Goal: Task Accomplishment & Management: Use online tool/utility

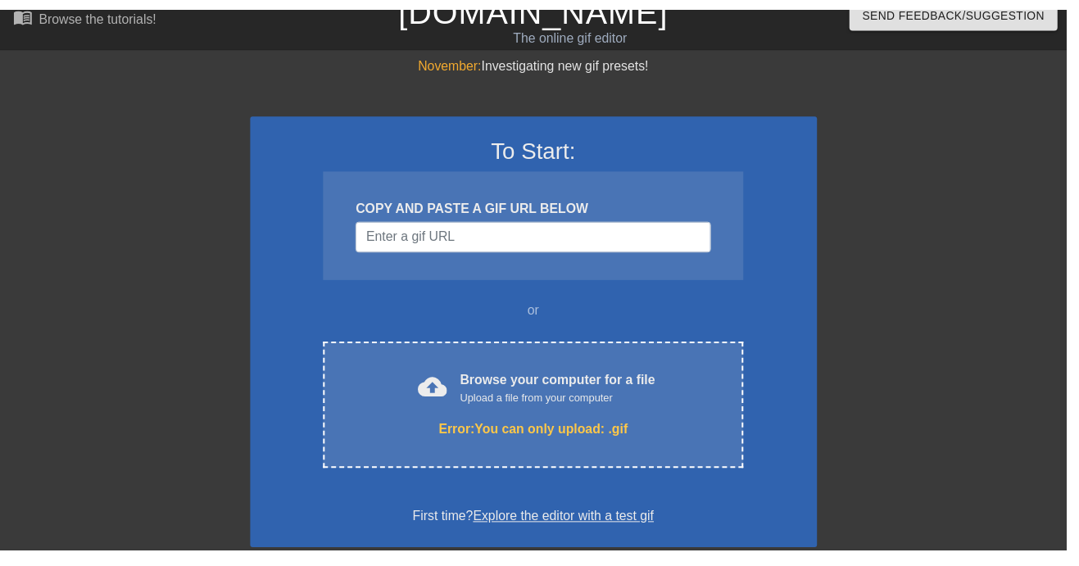
scroll to position [18, 0]
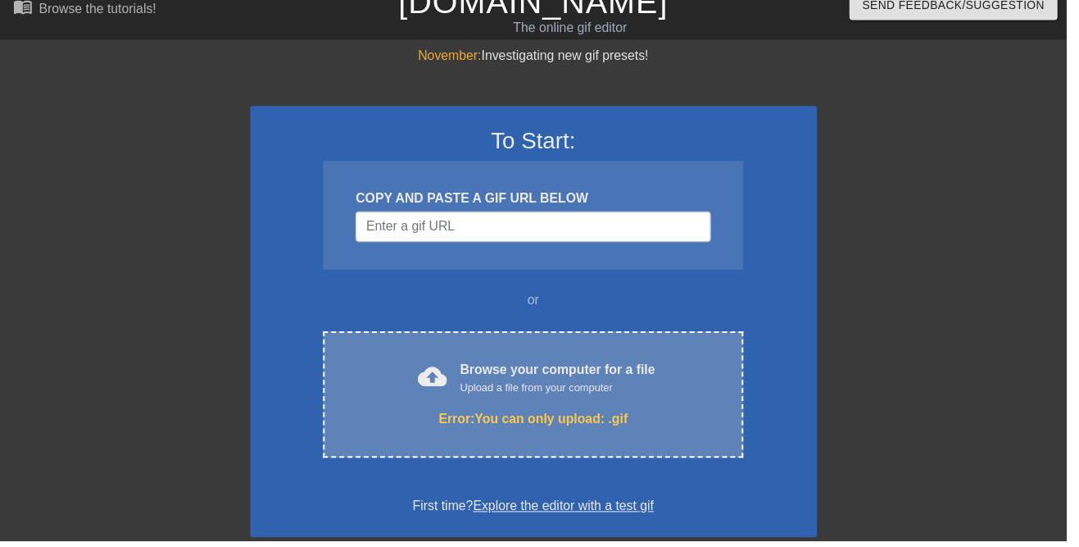
click at [607, 416] on div "Error: You can only upload: .gif" at bounding box center [539, 424] width 356 height 20
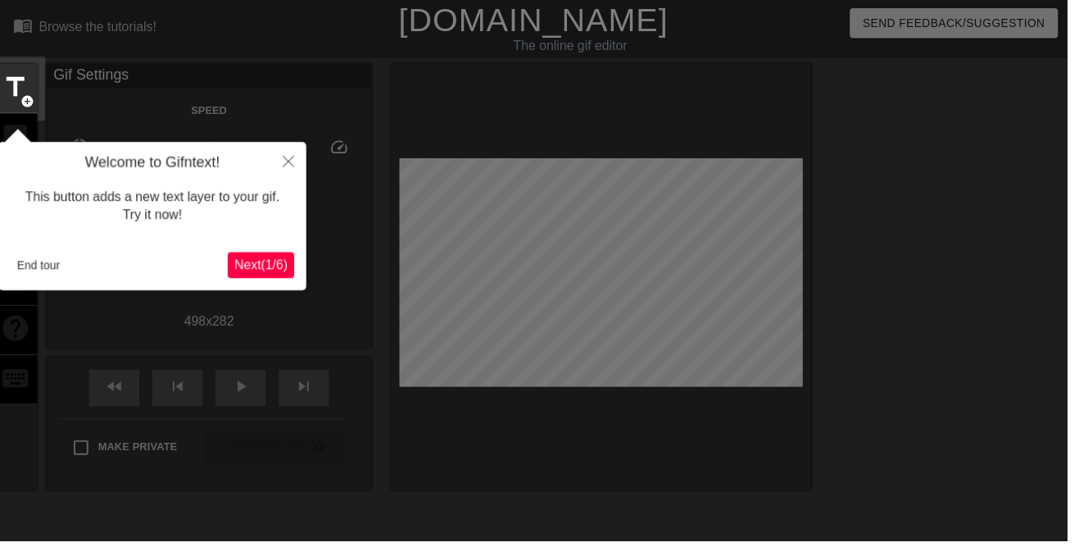
scroll to position [39, 0]
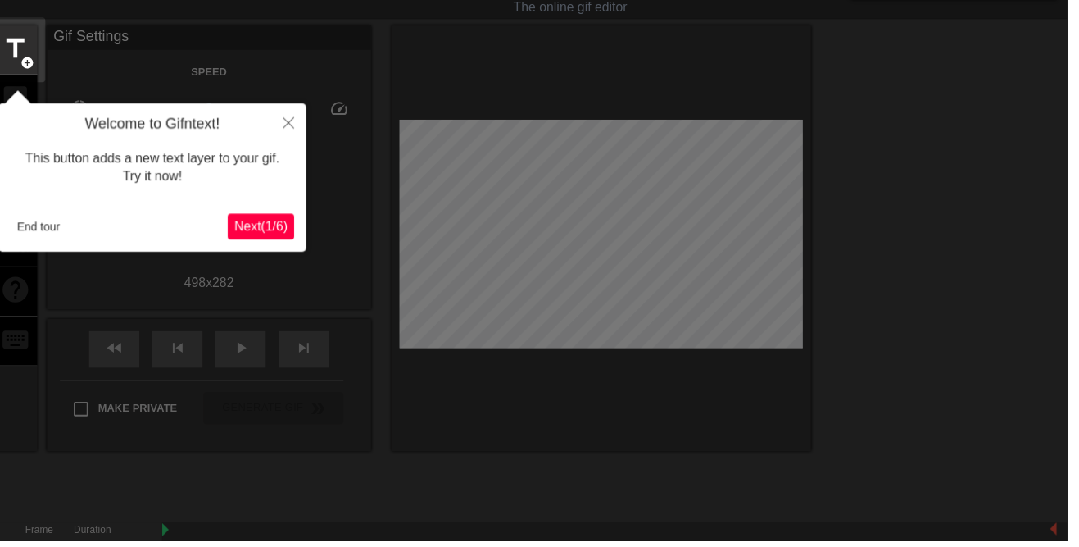
click at [255, 225] on span "Next ( 1 / 6 )" at bounding box center [264, 228] width 54 height 14
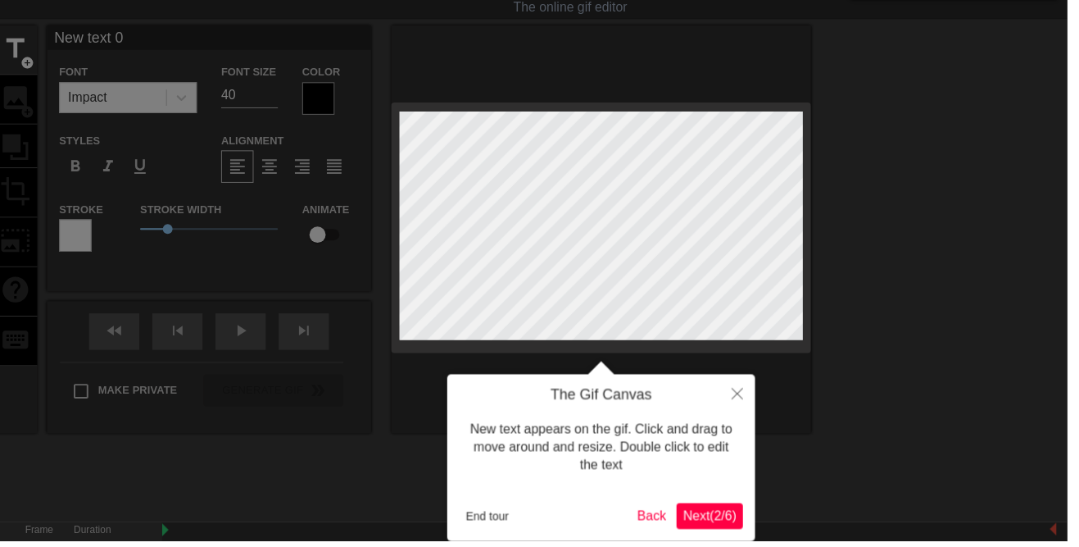
scroll to position [0, 0]
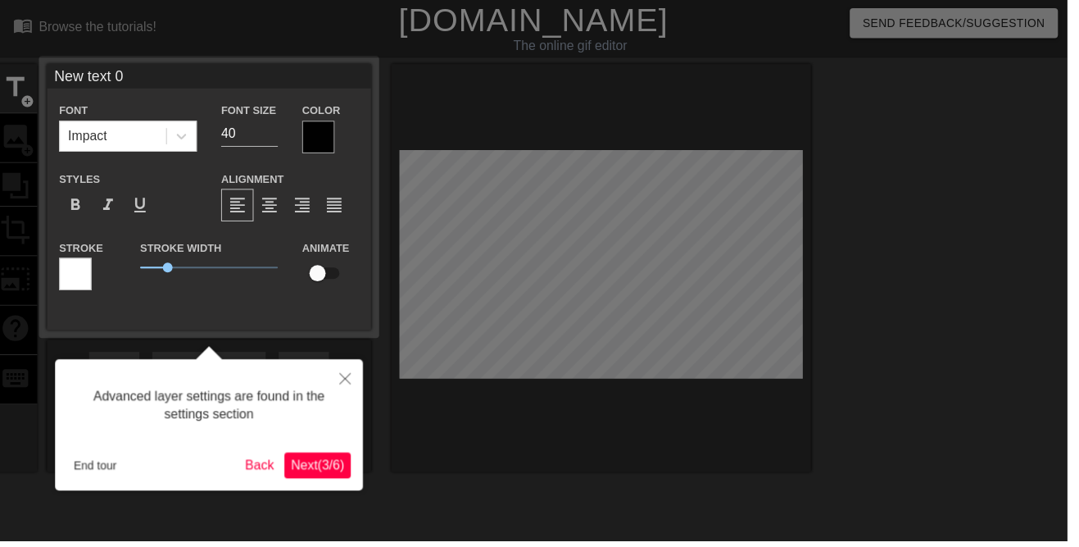
scroll to position [32, 0]
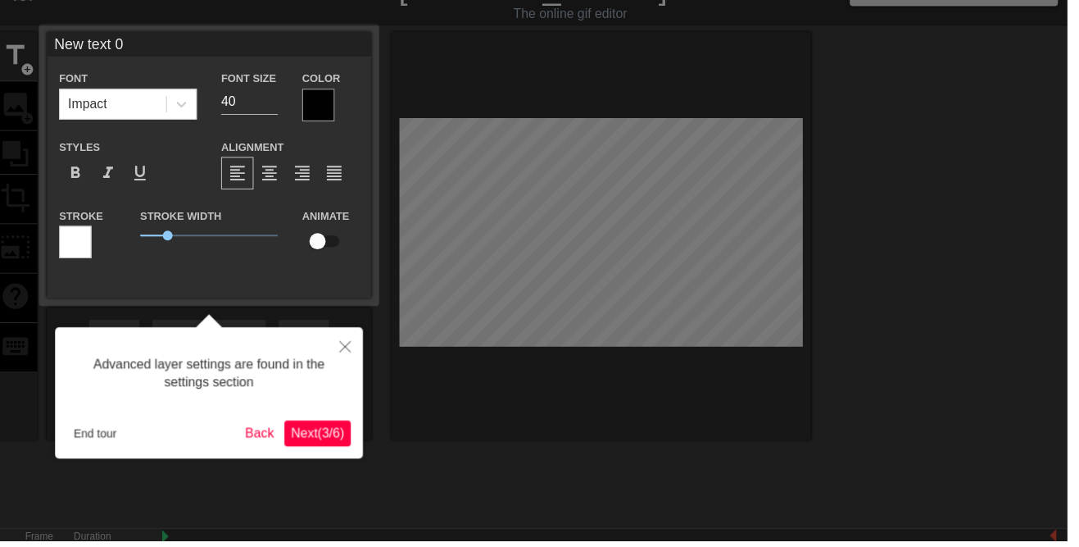
click at [326, 434] on span "Next ( 3 / 6 )" at bounding box center [321, 438] width 54 height 14
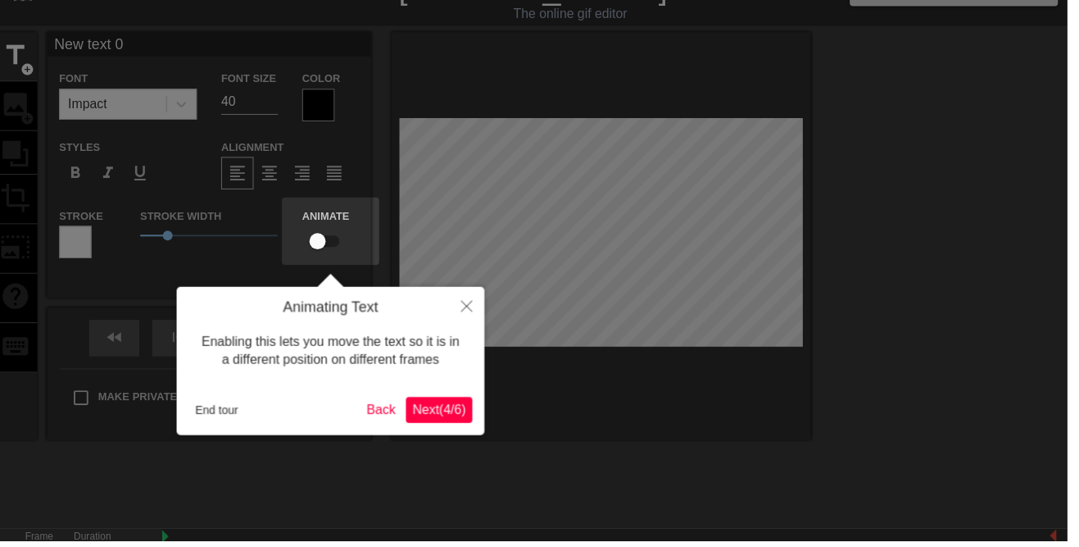
scroll to position [0, 0]
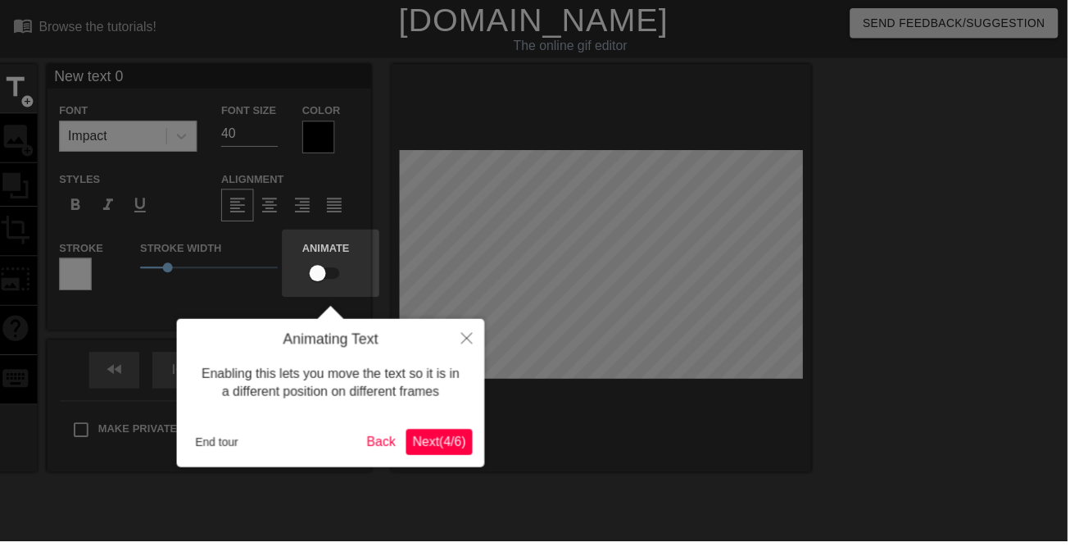
click at [448, 452] on span "Next ( 4 / 6 )" at bounding box center [444, 446] width 54 height 14
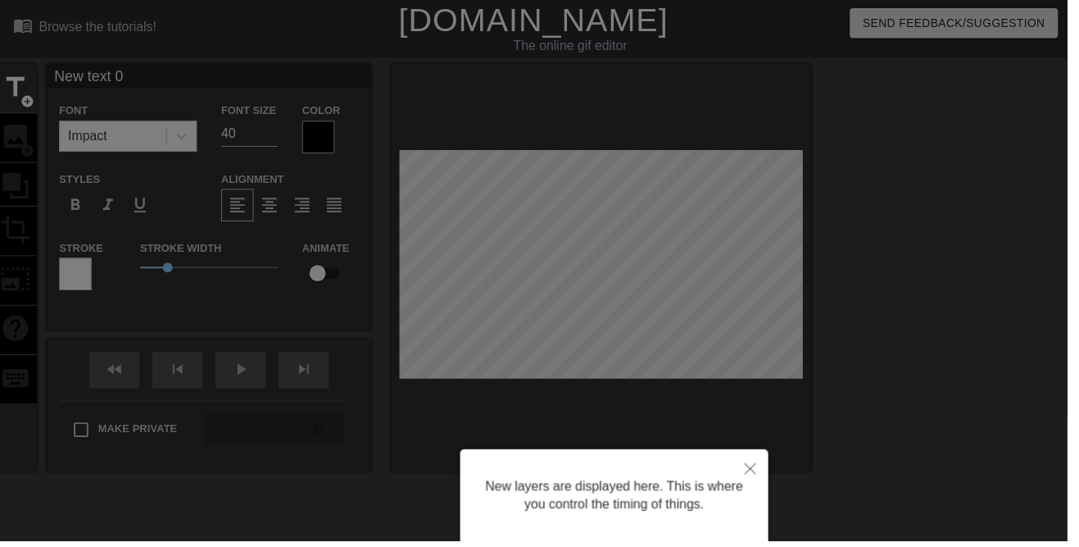
scroll to position [44, 0]
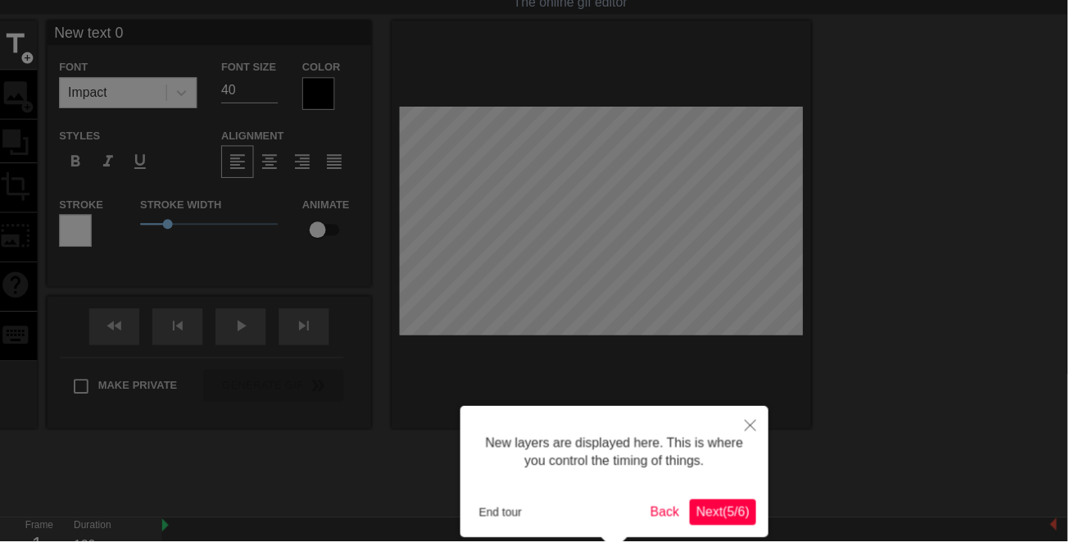
click at [747, 510] on span "Next ( 5 / 6 )" at bounding box center [731, 517] width 54 height 14
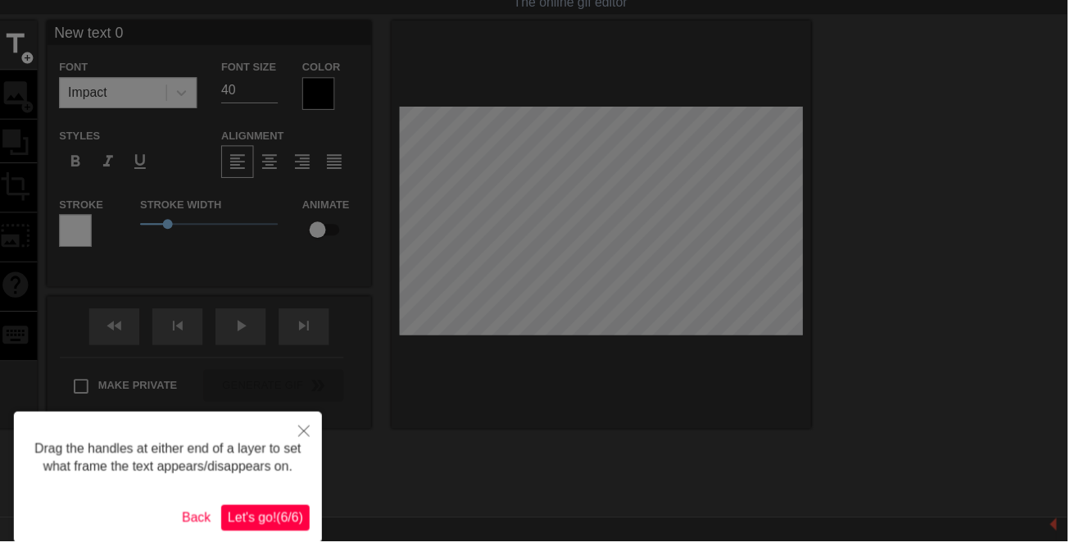
scroll to position [0, 0]
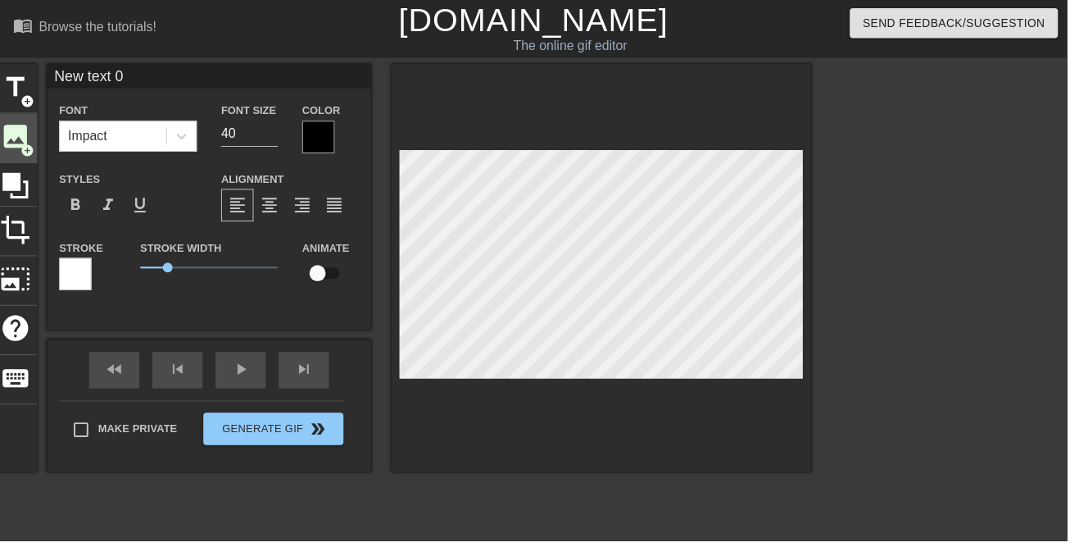
click at [20, 134] on span "image" at bounding box center [15, 137] width 31 height 31
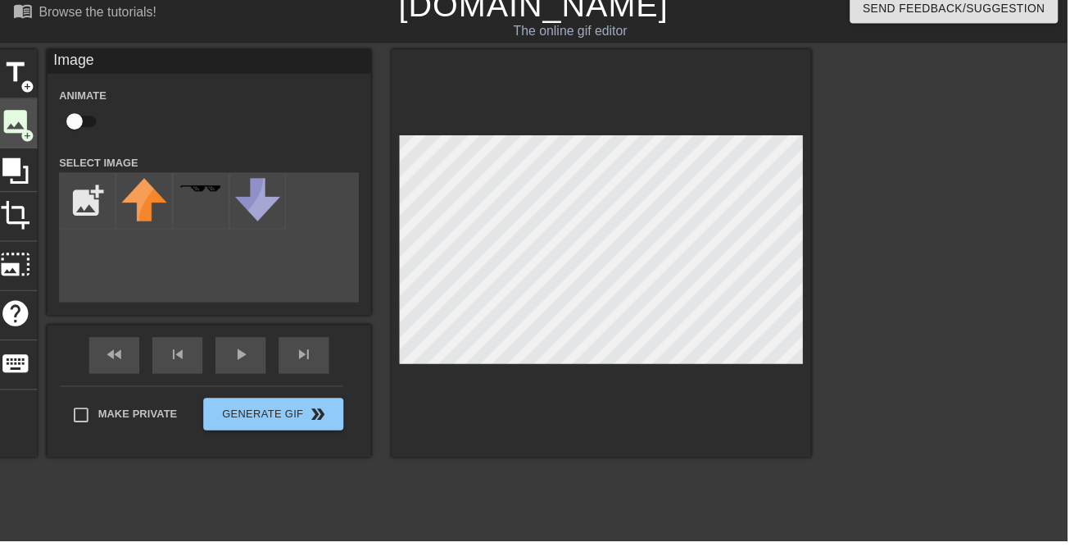
scroll to position [15, 0]
click at [79, 46] on div "menu_book Browse the tutorials! [DOMAIN_NAME] The online gif editor Send Feedba…" at bounding box center [539, 330] width 1079 height 690
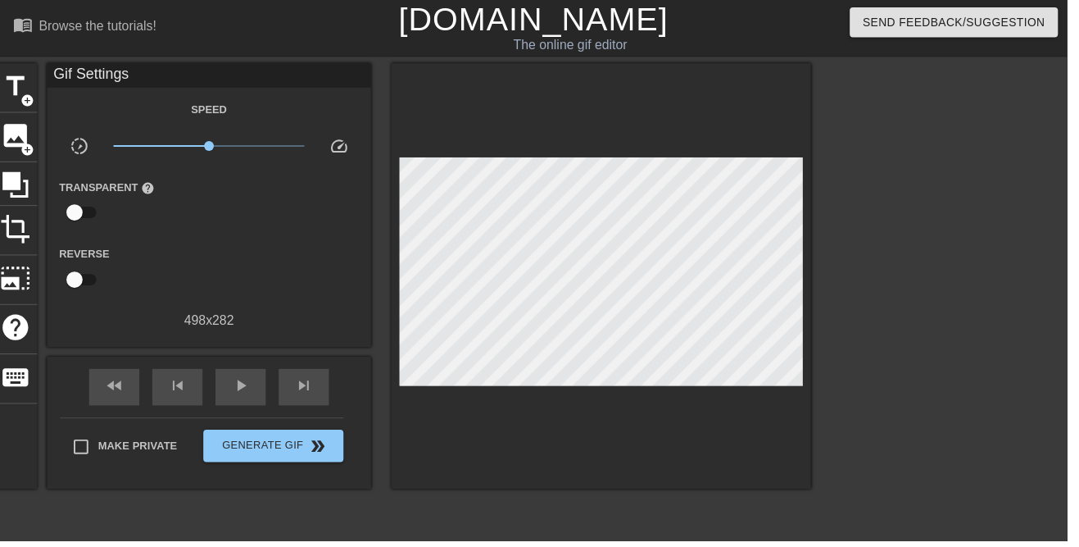
scroll to position [0, 0]
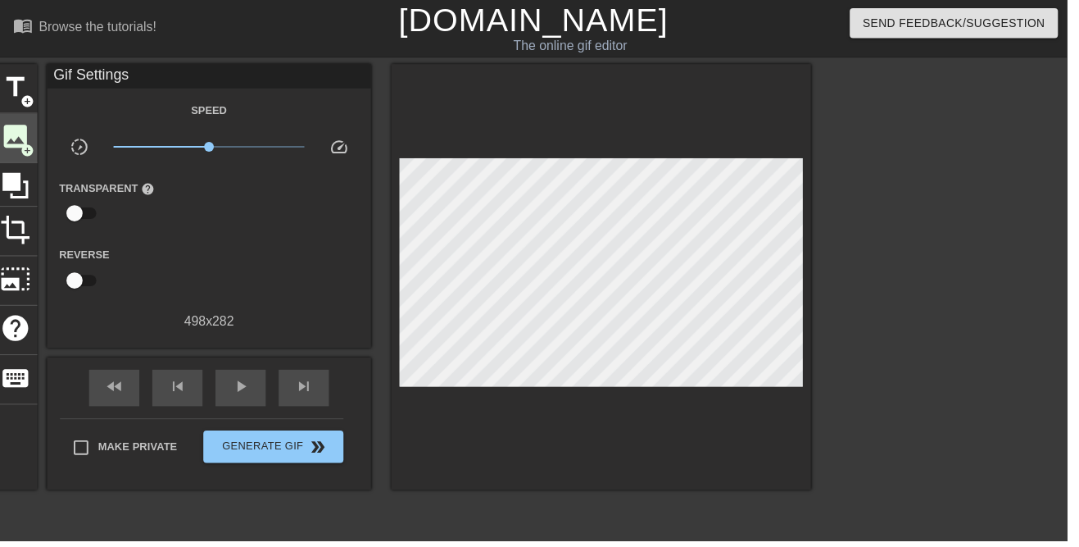
click at [11, 118] on div "image add_circle" at bounding box center [15, 140] width 44 height 50
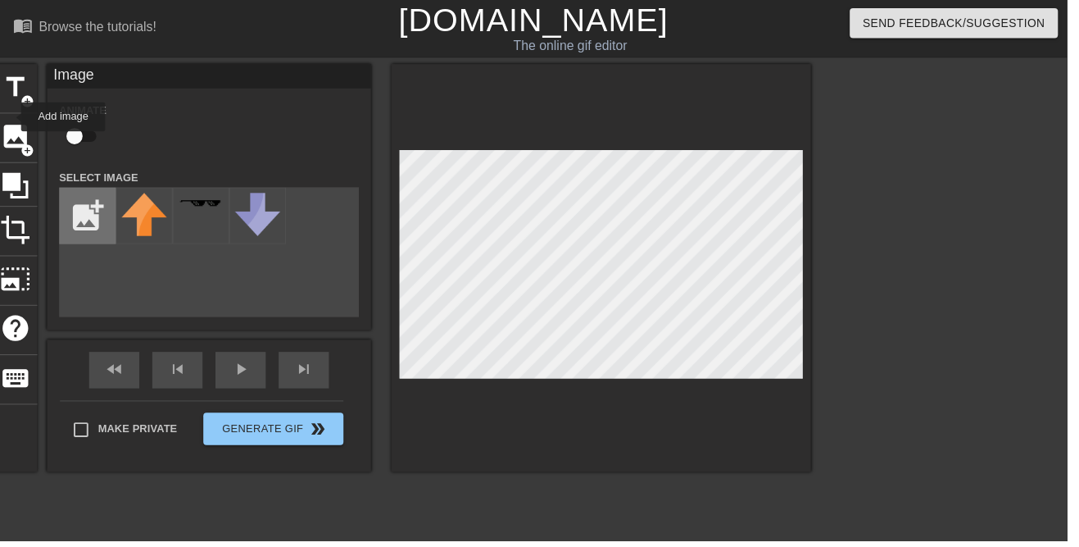
click at [82, 207] on input "file" at bounding box center [89, 218] width 56 height 56
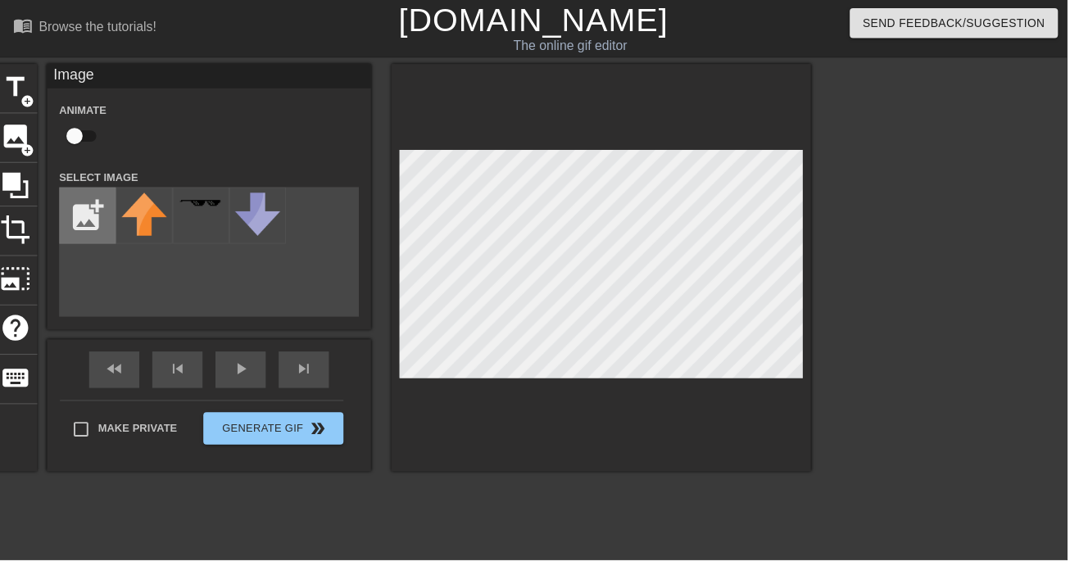
type input "C:\fakepath\indir-1.jpeg"
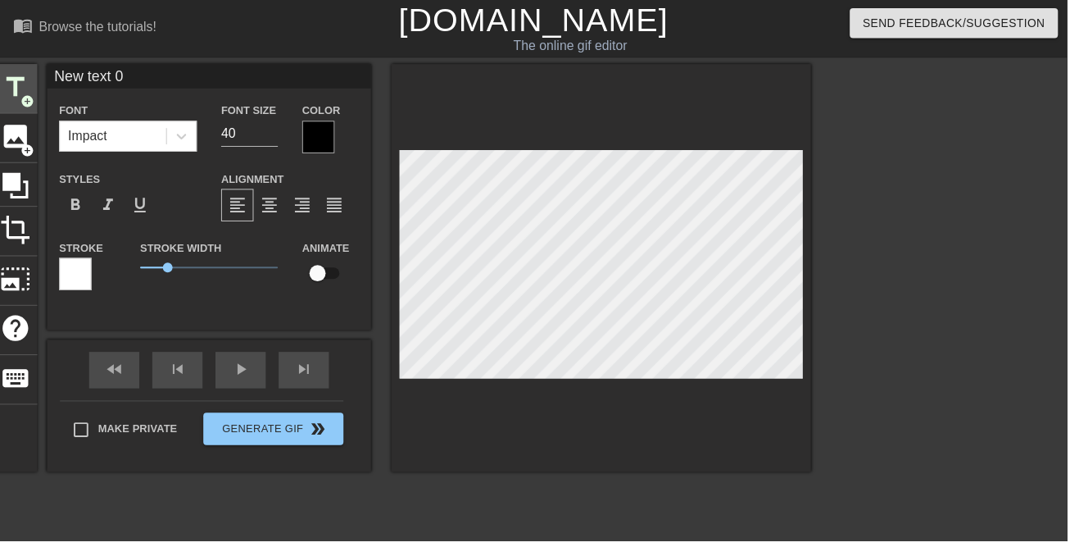
click at [14, 84] on span "title" at bounding box center [15, 87] width 31 height 31
type input "New text 3"
click at [19, 138] on span "image" at bounding box center [15, 137] width 31 height 31
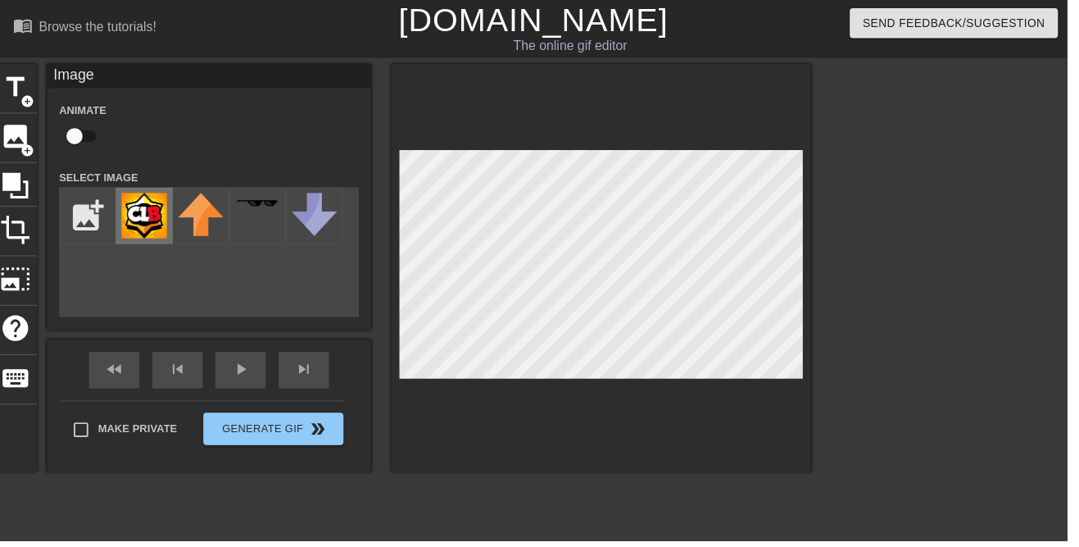
click at [140, 214] on img at bounding box center [146, 218] width 46 height 46
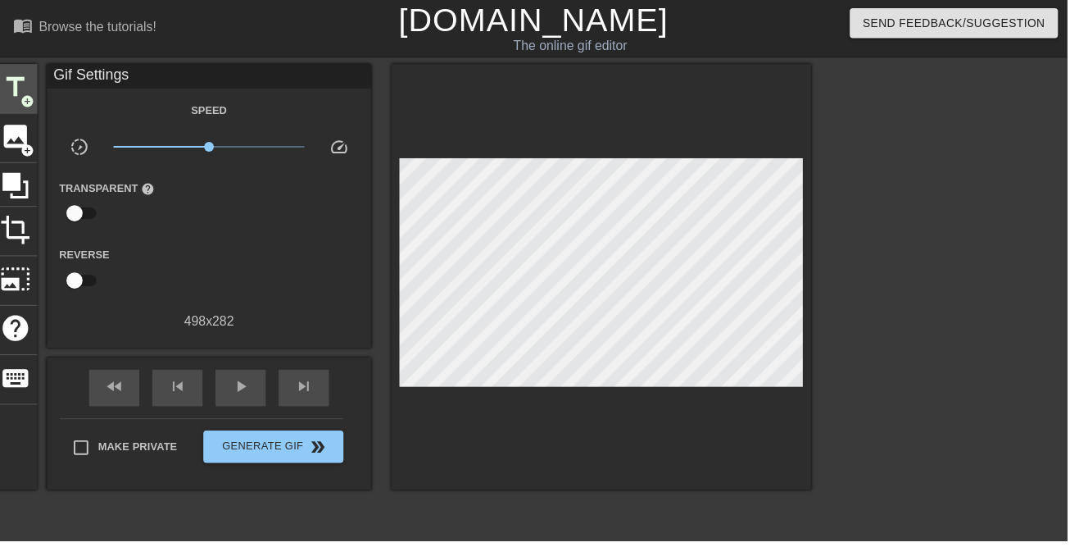
click at [16, 85] on span "title" at bounding box center [15, 87] width 31 height 31
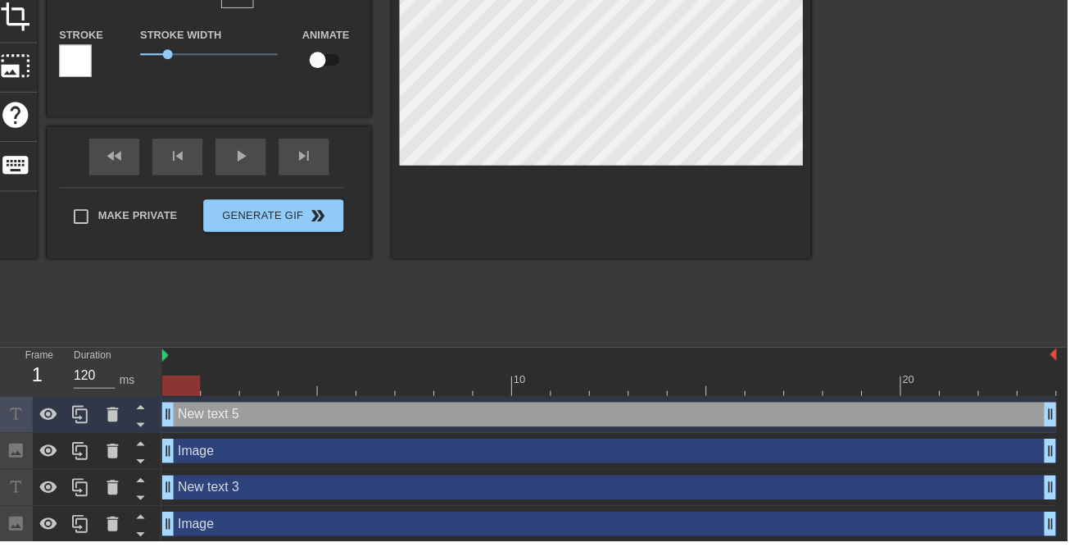
scroll to position [216, 0]
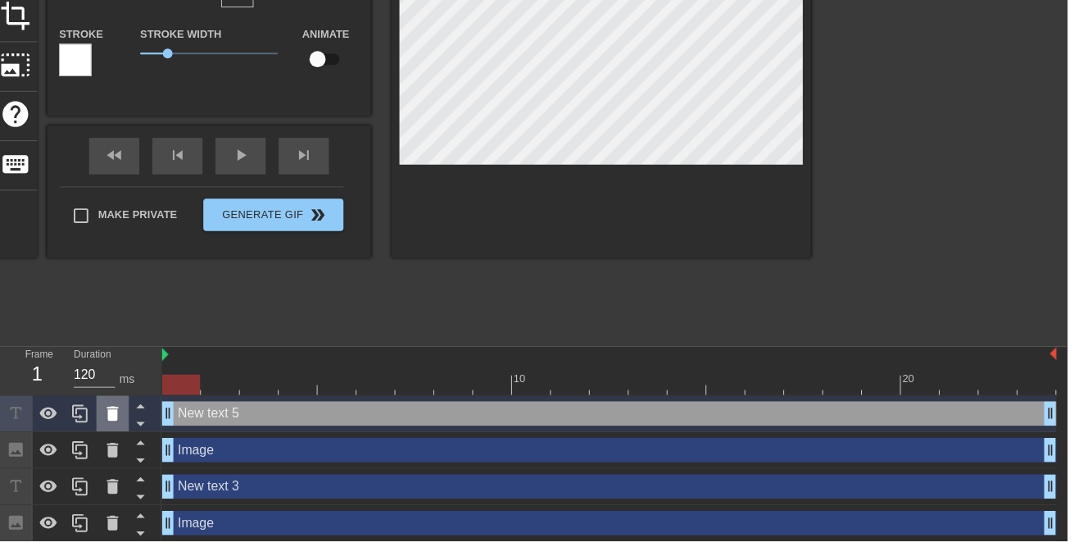
click at [110, 428] on div at bounding box center [114, 418] width 33 height 36
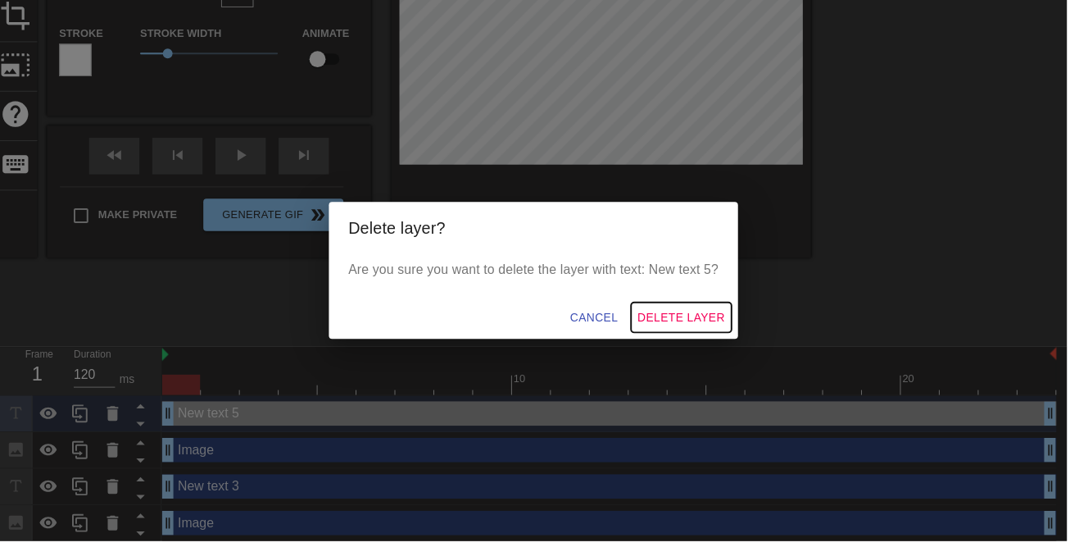
click at [726, 331] on span "Delete Layer" at bounding box center [689, 321] width 89 height 20
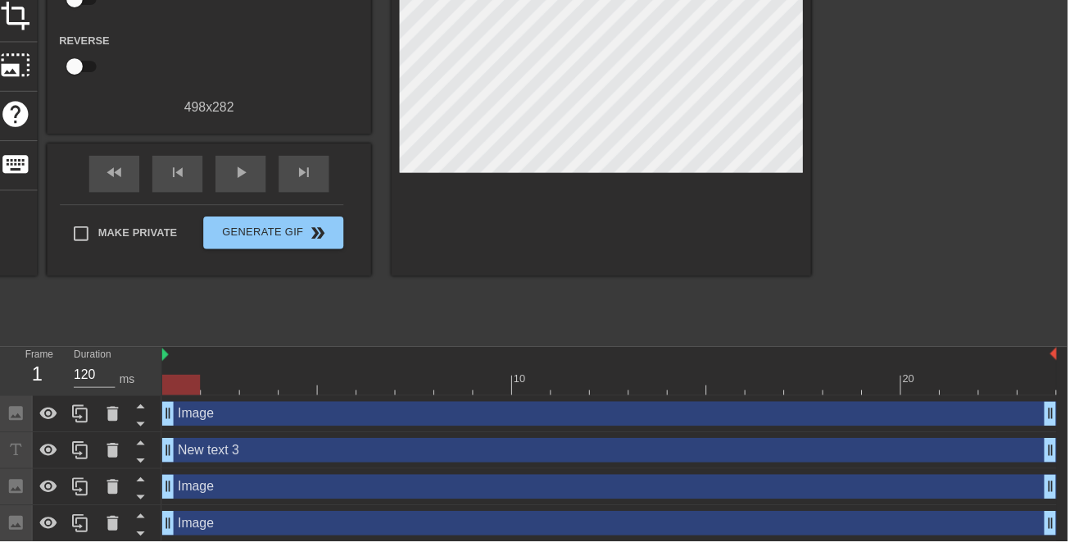
scroll to position [179, 0]
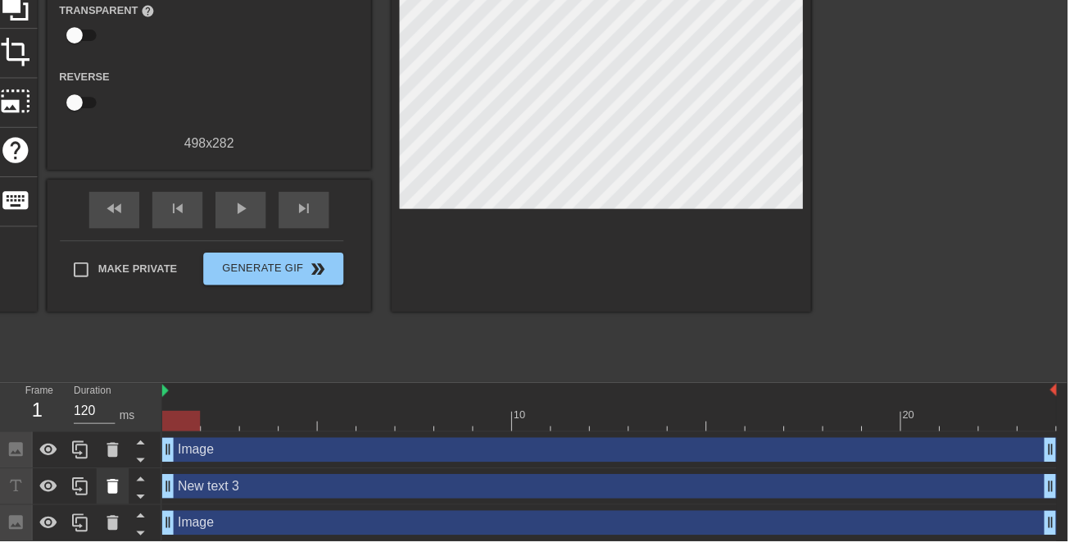
click at [113, 487] on icon at bounding box center [113, 491] width 11 height 15
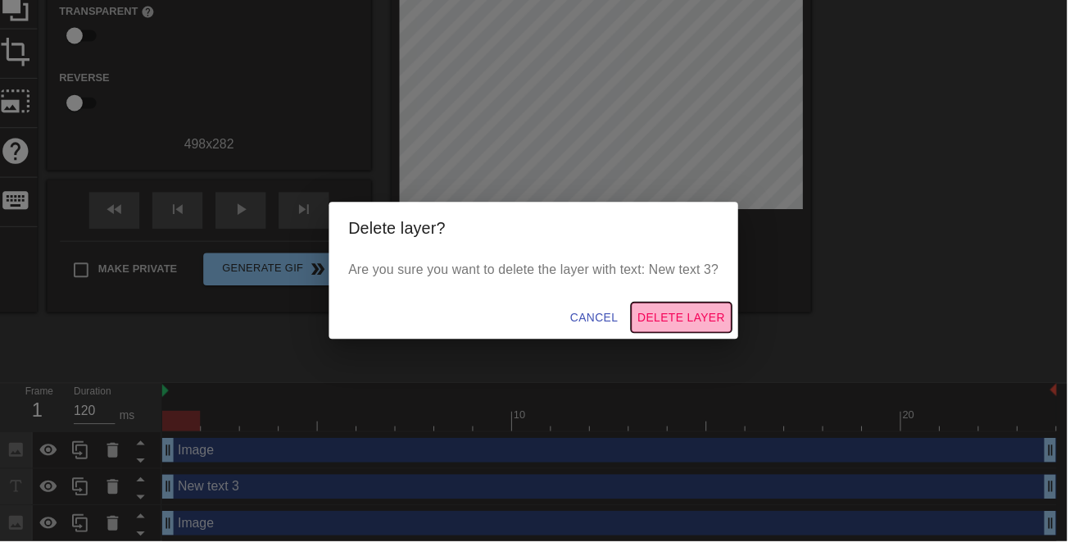
click at [726, 331] on span "Delete Layer" at bounding box center [689, 321] width 89 height 20
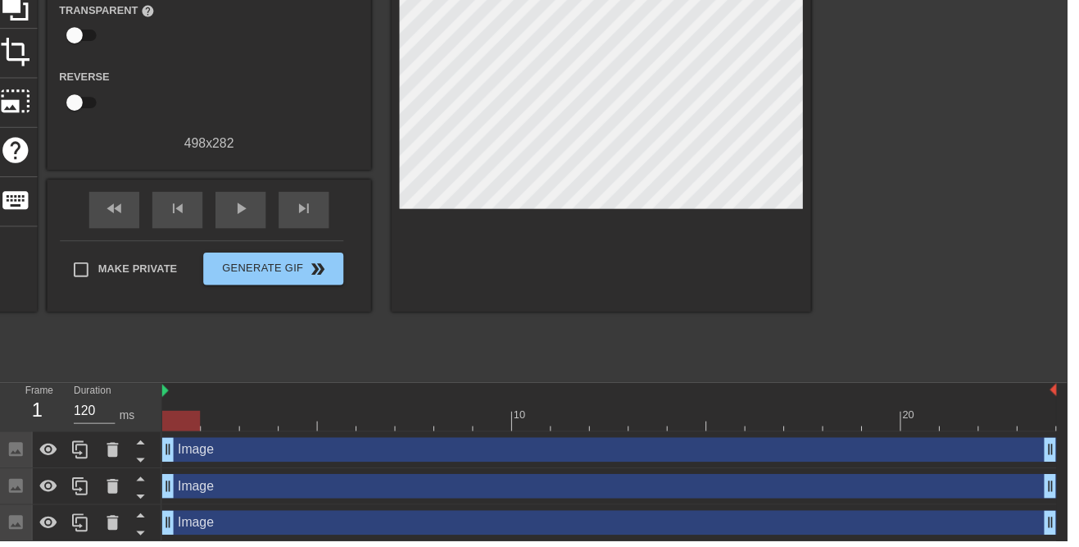
scroll to position [143, 0]
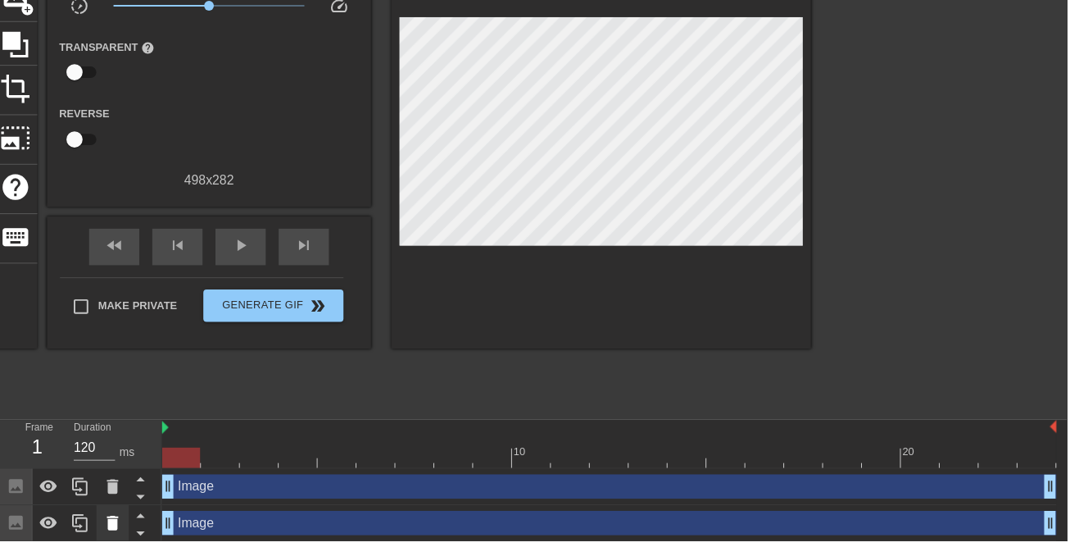
click at [112, 532] on icon at bounding box center [113, 528] width 11 height 15
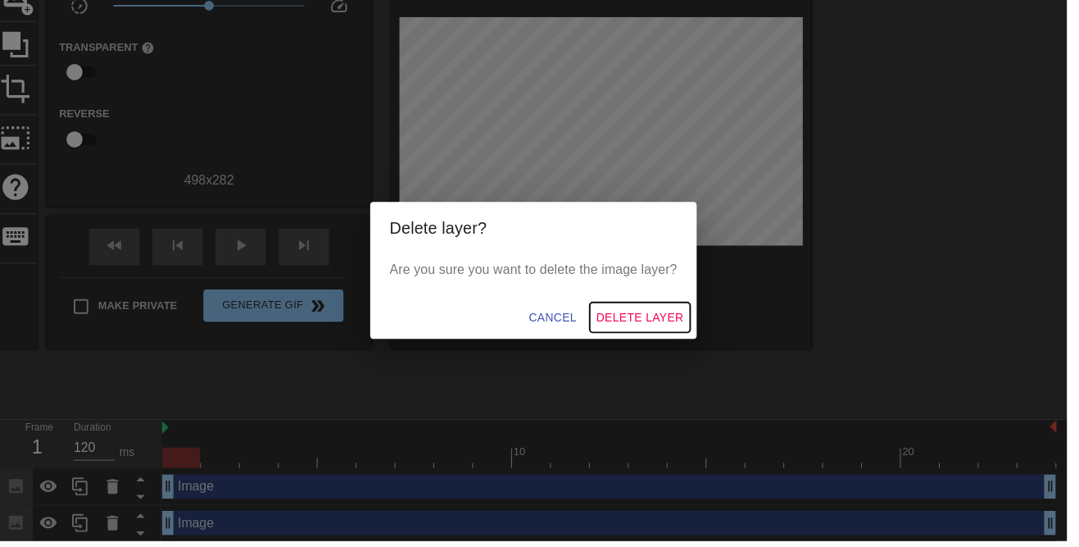
click at [692, 331] on span "Delete Layer" at bounding box center [647, 321] width 89 height 20
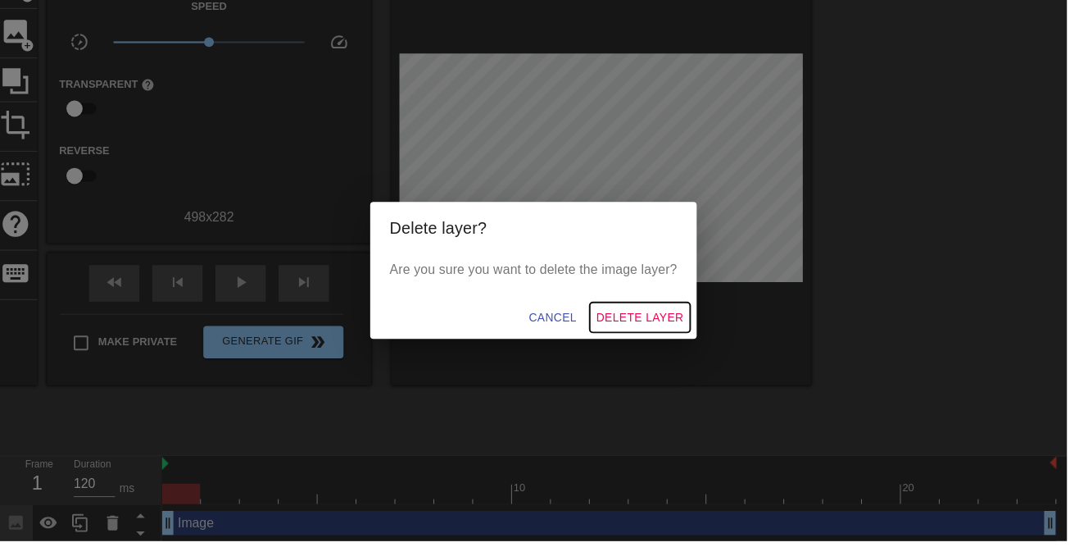
click at [690, 331] on span "Delete Layer" at bounding box center [647, 321] width 89 height 20
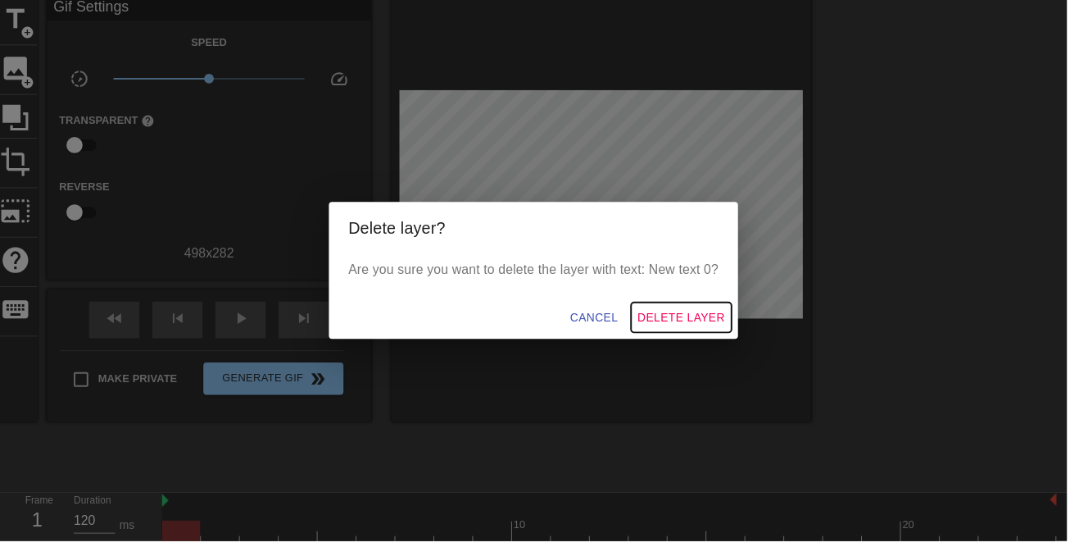
click at [705, 331] on span "Delete Layer" at bounding box center [689, 321] width 89 height 20
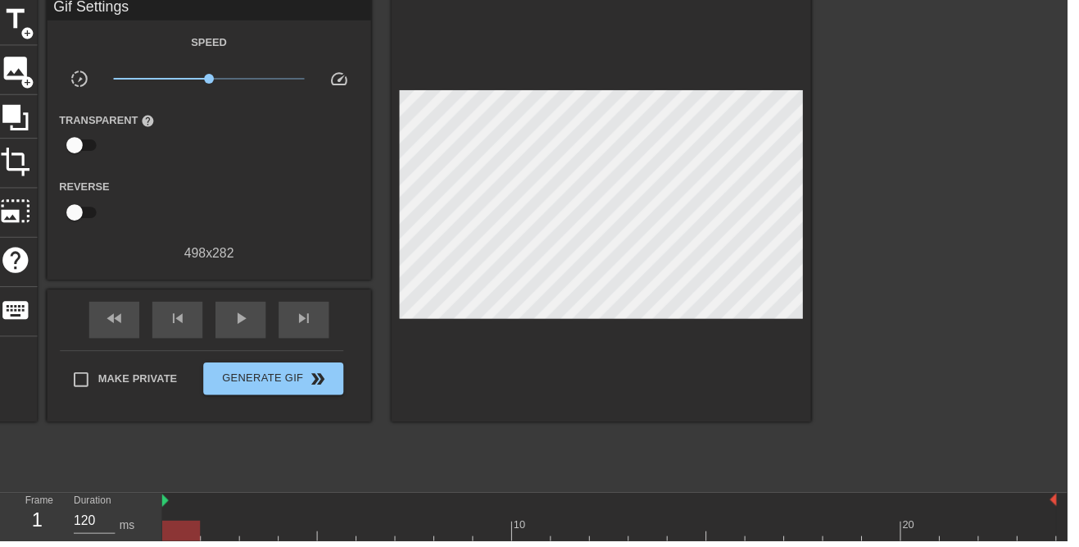
scroll to position [32, 0]
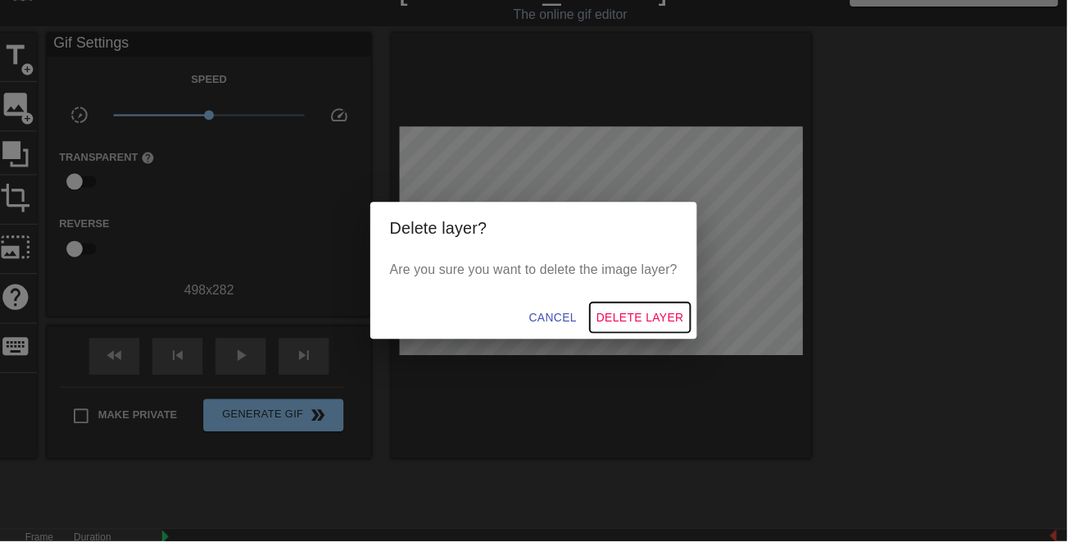
click at [680, 331] on span "Delete Layer" at bounding box center [647, 321] width 89 height 20
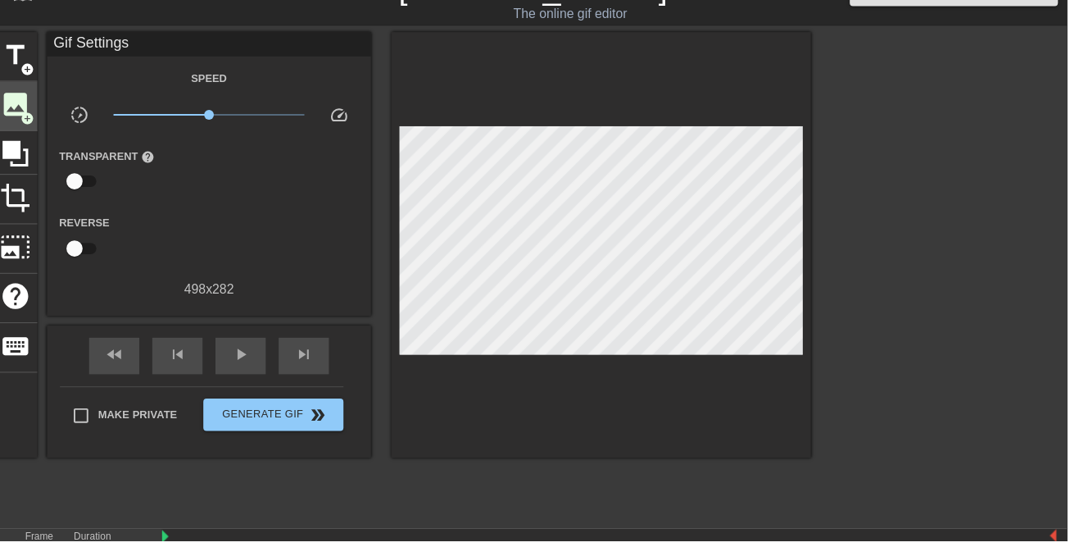
click at [12, 108] on span "image" at bounding box center [15, 105] width 31 height 31
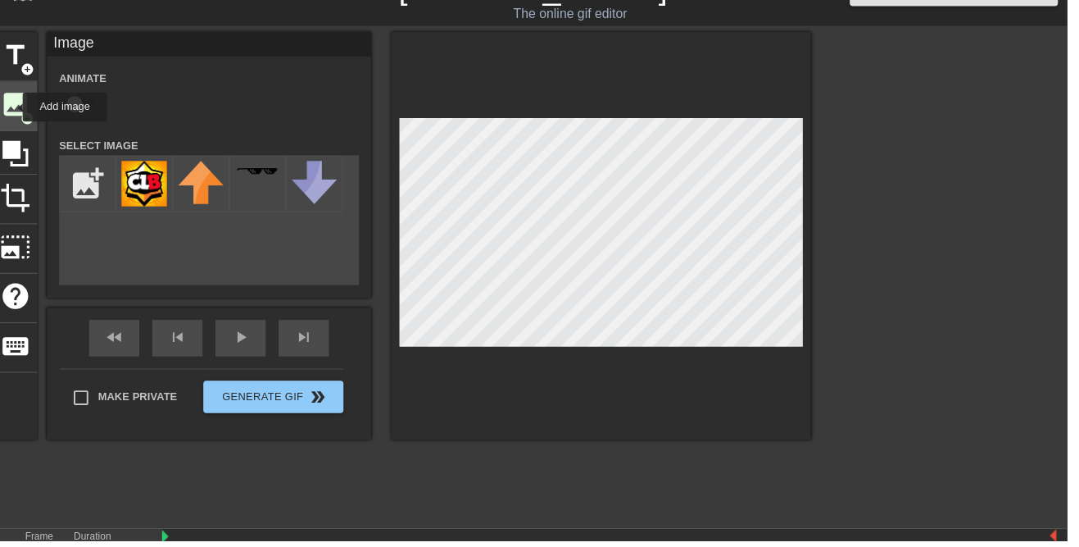
scroll to position [0, 0]
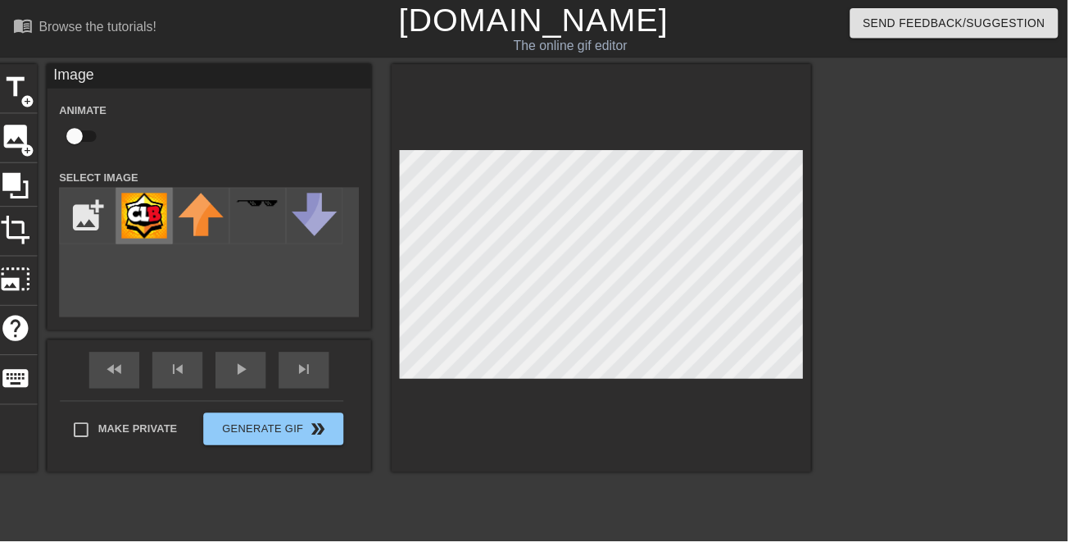
click at [144, 216] on img at bounding box center [146, 218] width 46 height 46
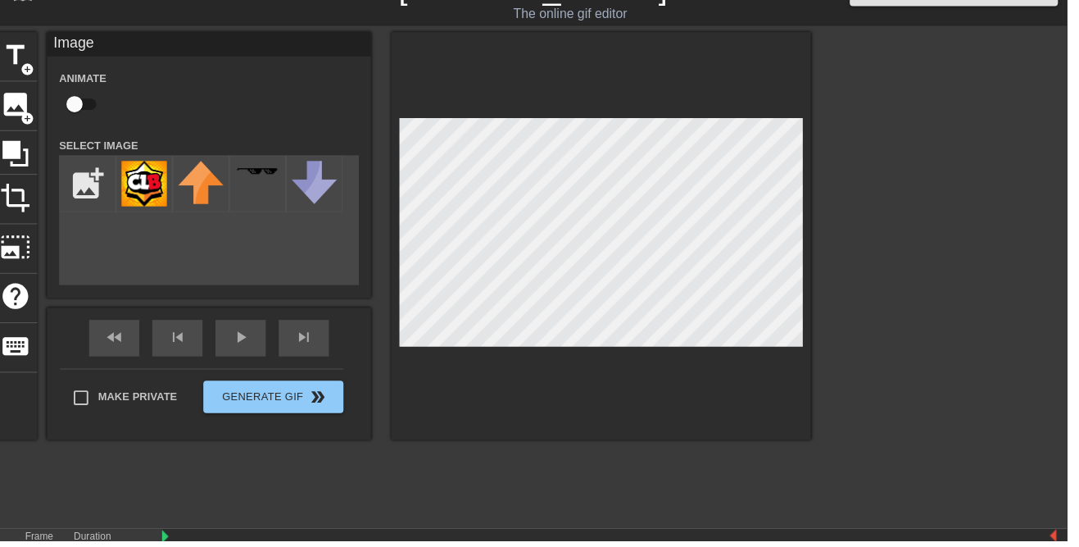
click at [72, 97] on input "checkbox" at bounding box center [75, 105] width 93 height 31
checkbox input "true"
click at [321, 404] on button "Generate Gif double_arrow" at bounding box center [277, 401] width 142 height 33
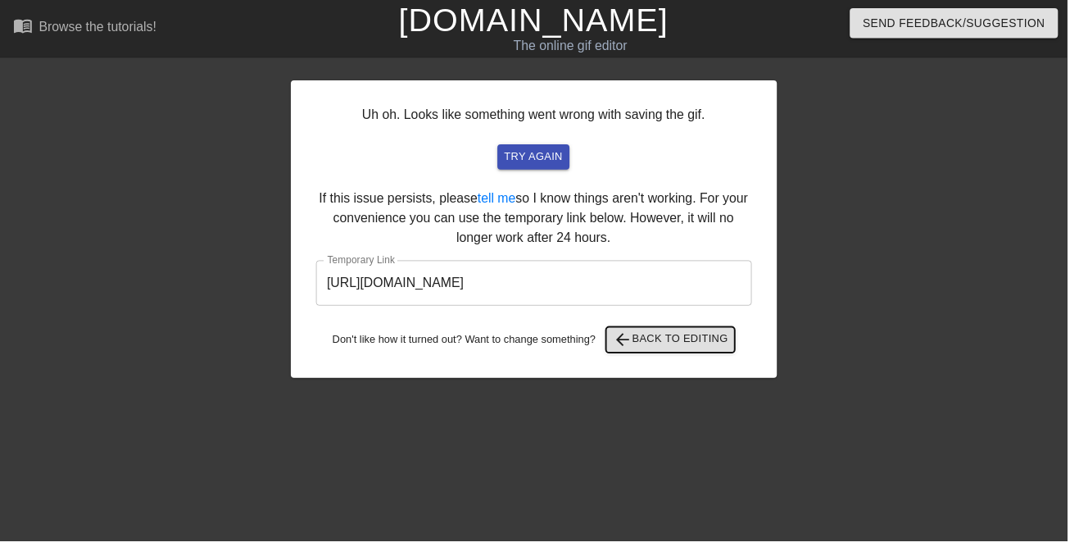
click at [725, 339] on span "arrow_back Back to Editing" at bounding box center [678, 344] width 117 height 20
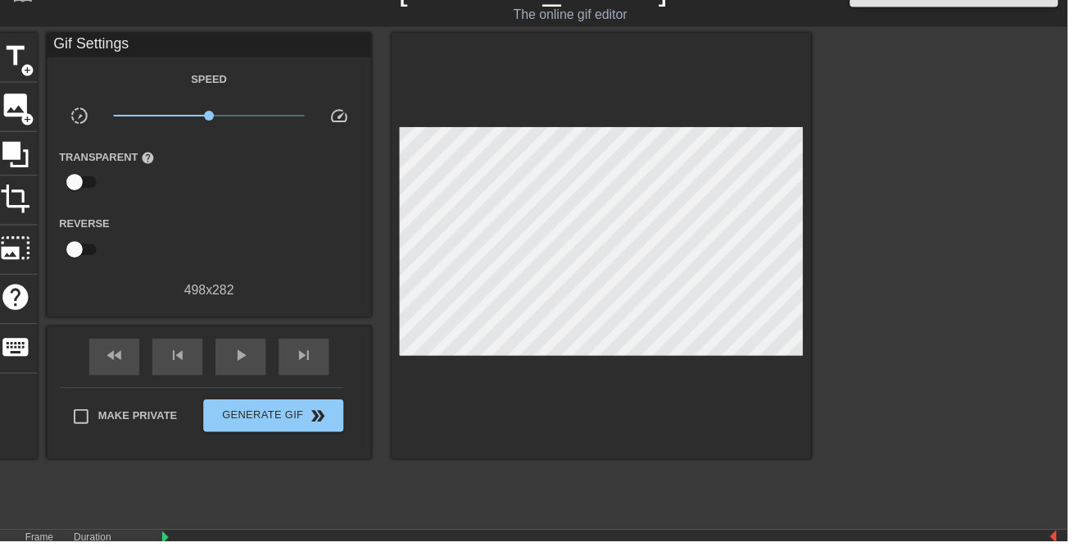
scroll to position [30, 0]
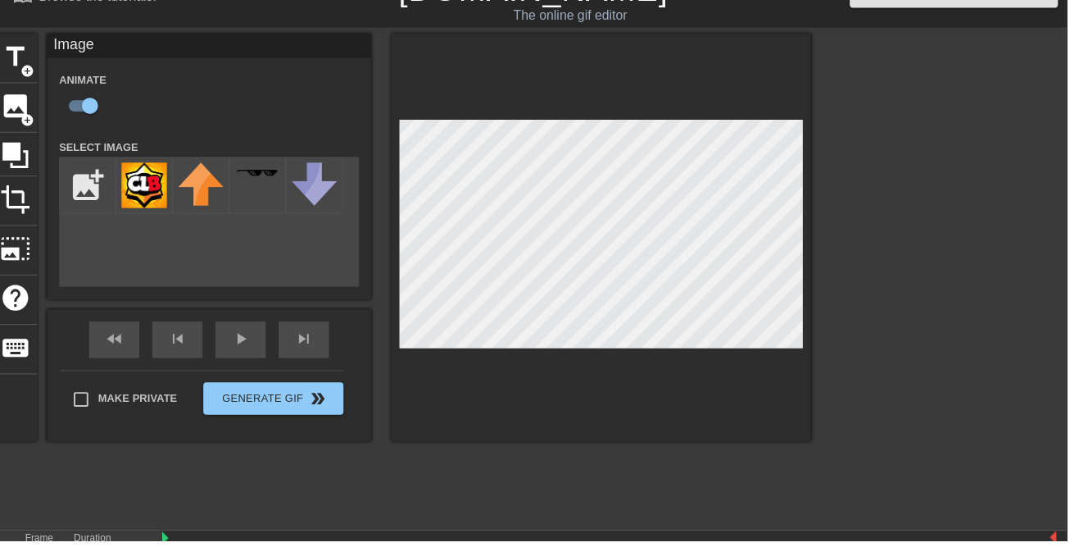
click at [883, 257] on div at bounding box center [963, 280] width 246 height 492
click at [884, 215] on div at bounding box center [963, 280] width 246 height 492
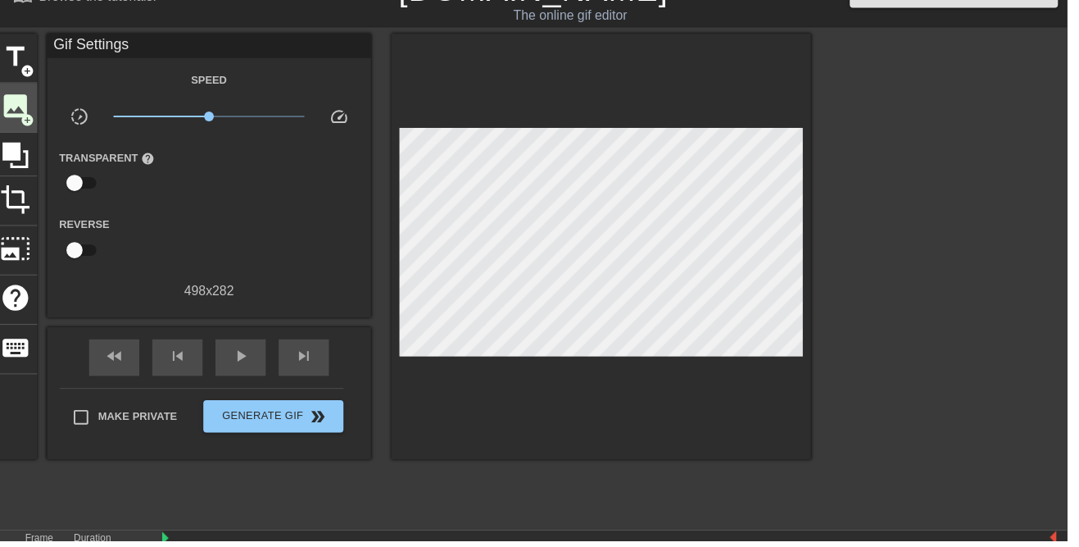
click at [16, 112] on span "image" at bounding box center [15, 107] width 31 height 31
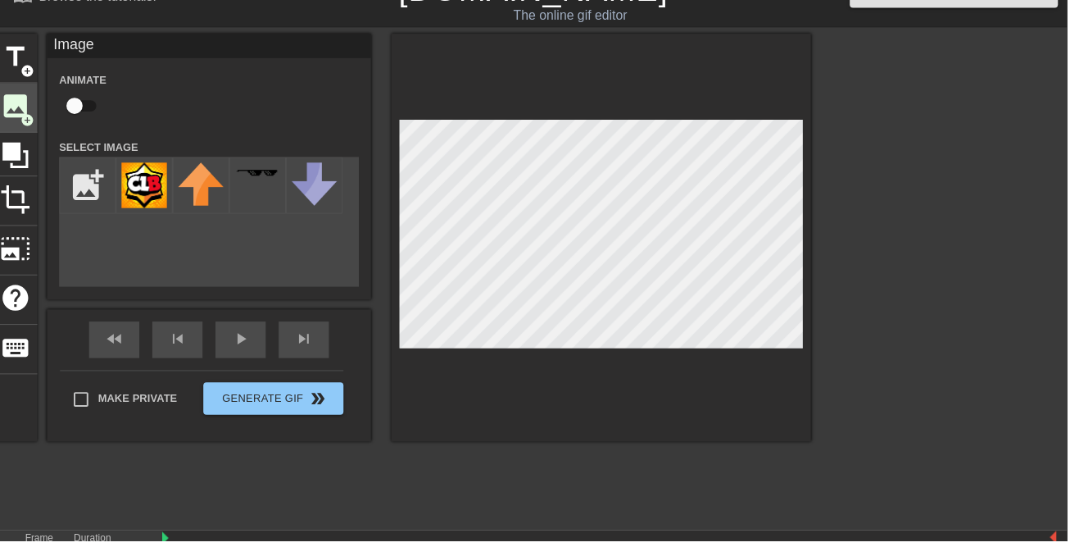
scroll to position [0, 0]
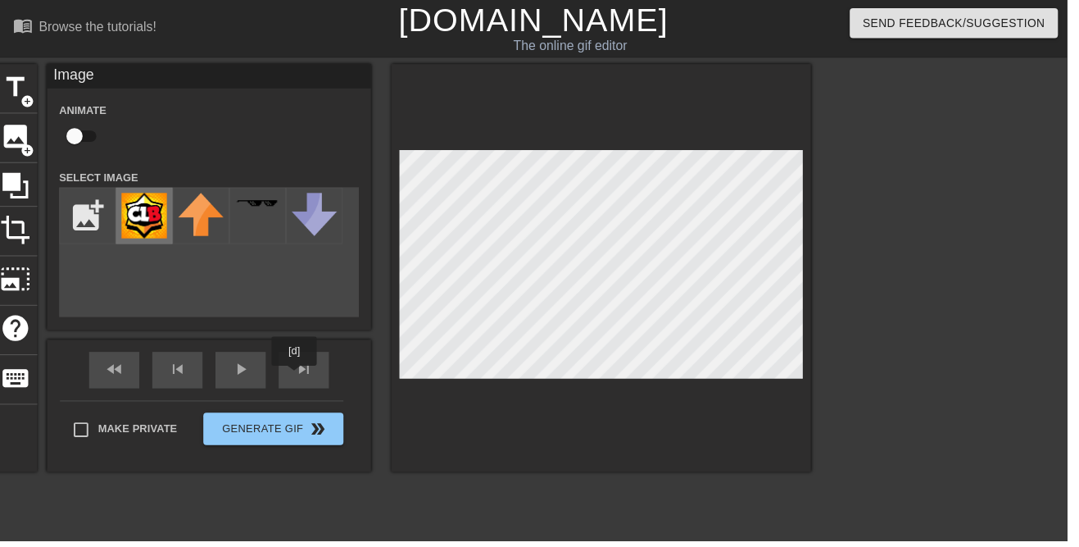
click at [140, 210] on img at bounding box center [146, 218] width 46 height 46
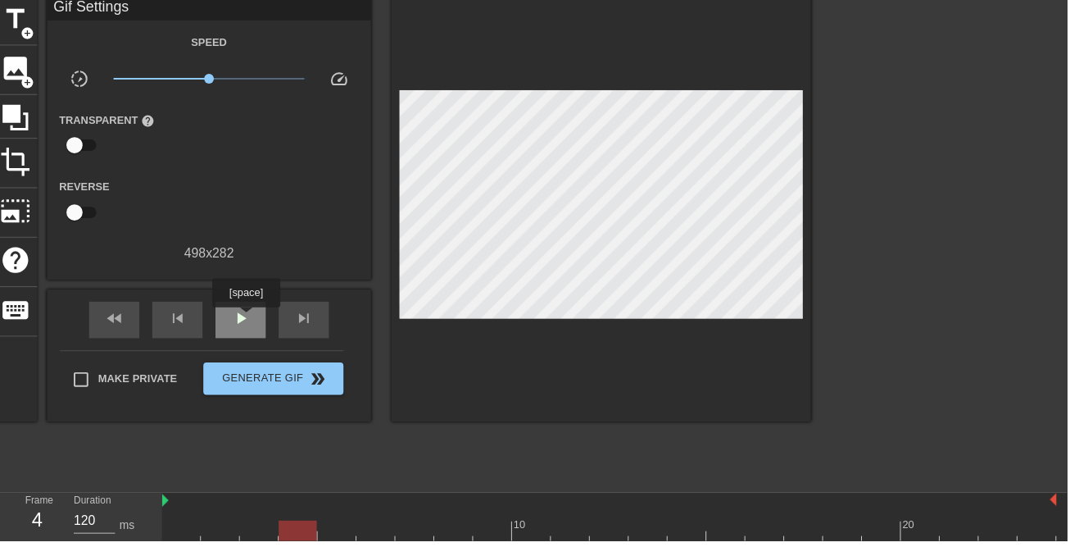
click at [258, 314] on div "play_arrow" at bounding box center [243, 323] width 51 height 37
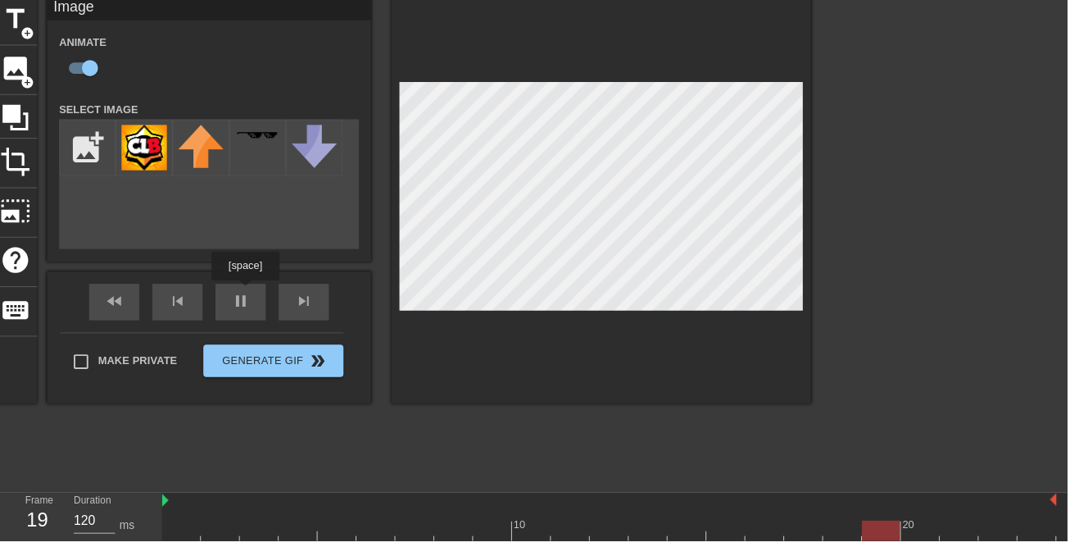
click at [252, 299] on div "fast_rewind skip_previous pause skip_next" at bounding box center [211, 305] width 267 height 61
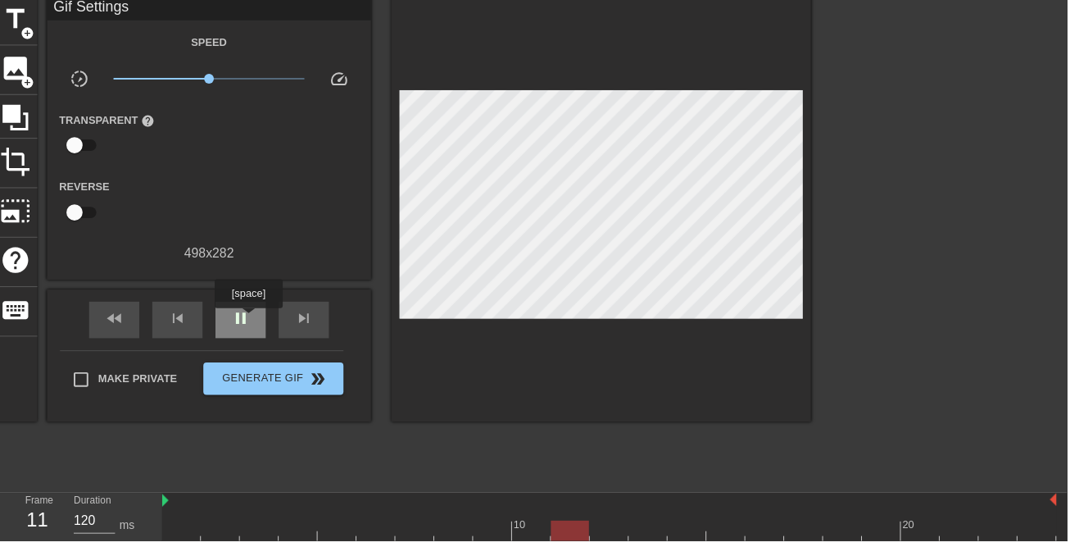
click at [253, 328] on div "pause" at bounding box center [243, 323] width 51 height 37
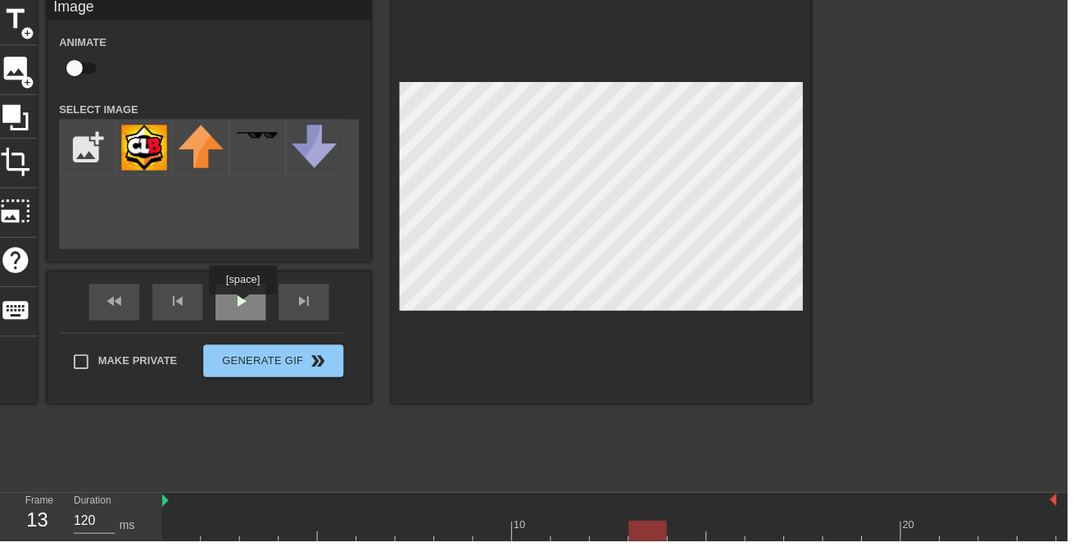
click at [255, 302] on div "fast_rewind skip_previous play_arrow skip_next" at bounding box center [211, 305] width 267 height 61
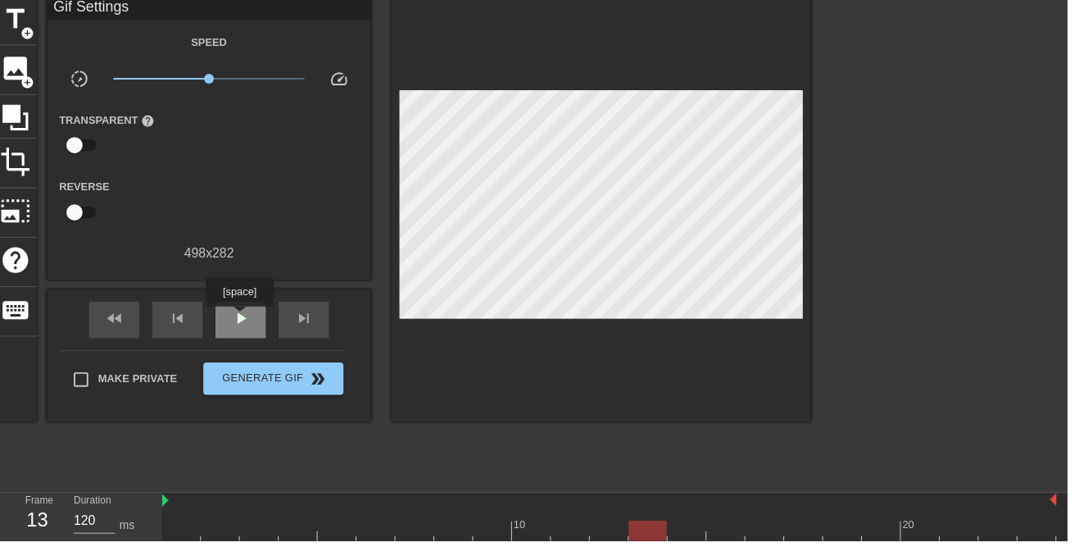
click at [252, 322] on span "play_arrow" at bounding box center [244, 322] width 20 height 20
click at [257, 324] on div "pause" at bounding box center [243, 323] width 51 height 37
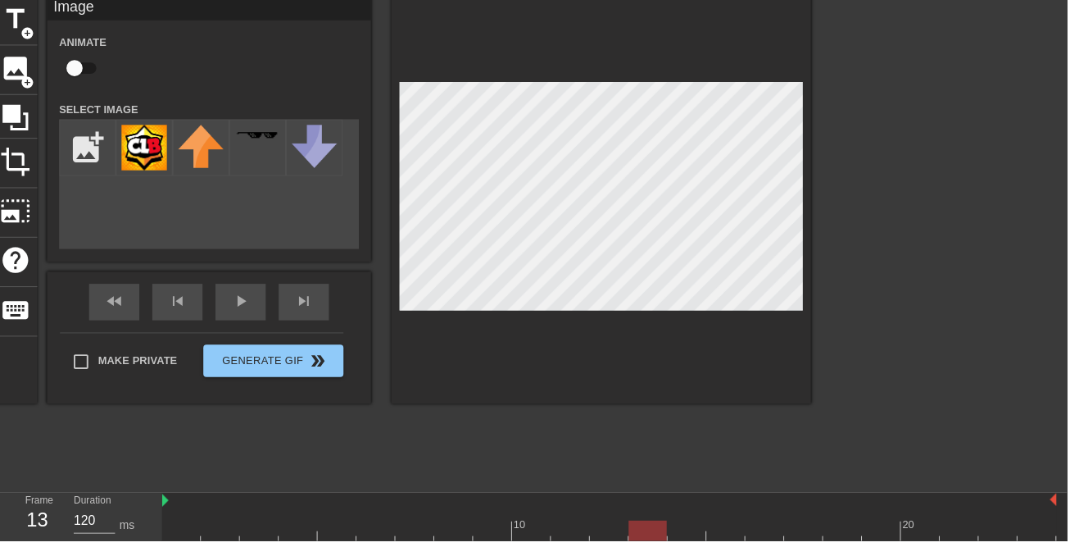
checkbox input "true"
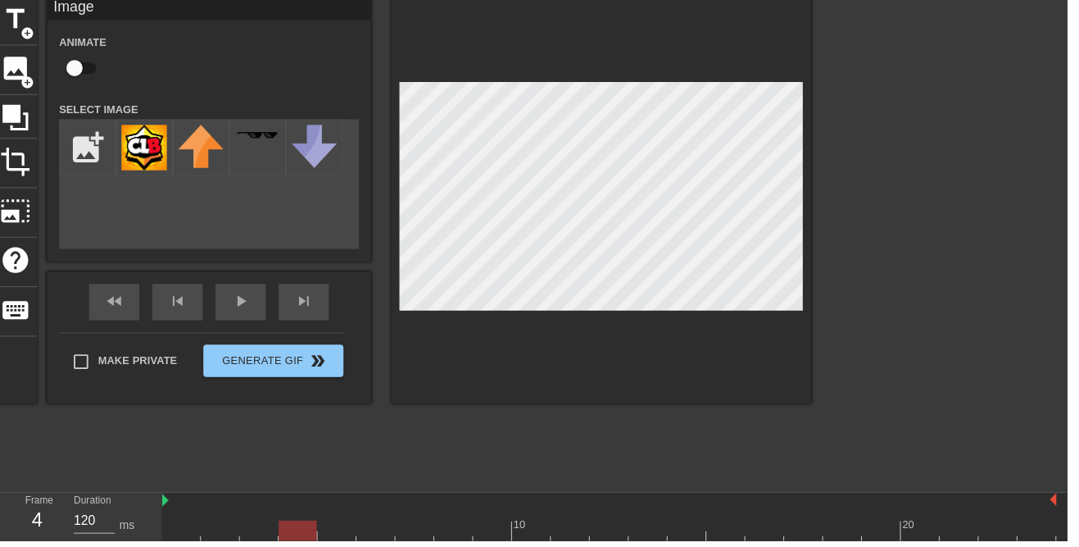
click at [504, 519] on div at bounding box center [498, 525] width 39 height 20
click at [464, 493] on div "menu_book Browse the tutorials! [DOMAIN_NAME] The online gif editor Send Feedba…" at bounding box center [539, 276] width 1079 height 690
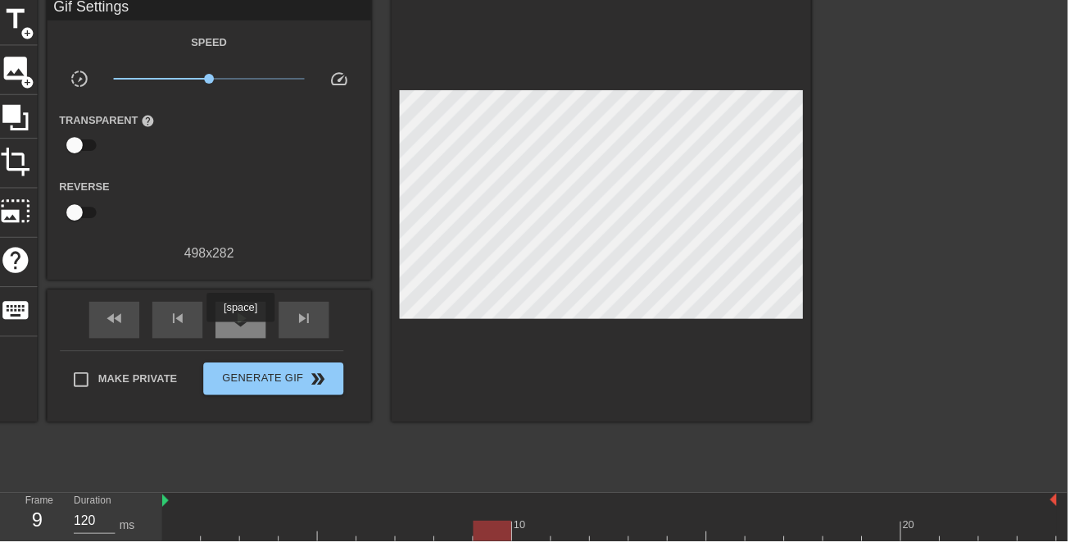
click at [261, 339] on div "play_arrow" at bounding box center [243, 323] width 51 height 37
click at [248, 325] on span "pause" at bounding box center [244, 322] width 20 height 20
click at [263, 322] on div "play_arrow" at bounding box center [243, 323] width 51 height 37
click at [252, 313] on span "pause" at bounding box center [244, 322] width 20 height 20
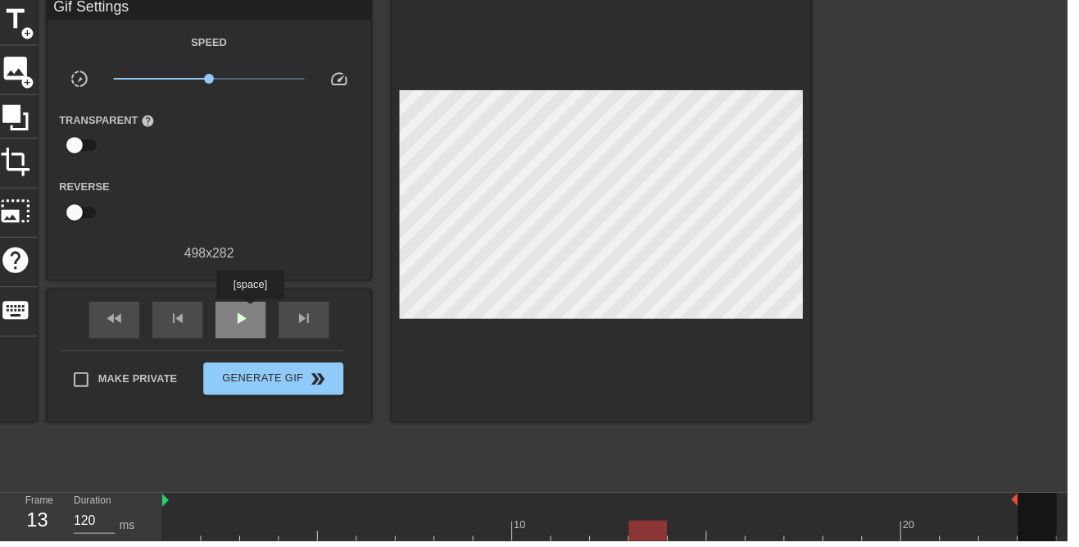
click at [256, 312] on div "play_arrow" at bounding box center [243, 323] width 51 height 37
click at [247, 329] on span "pause" at bounding box center [244, 322] width 20 height 20
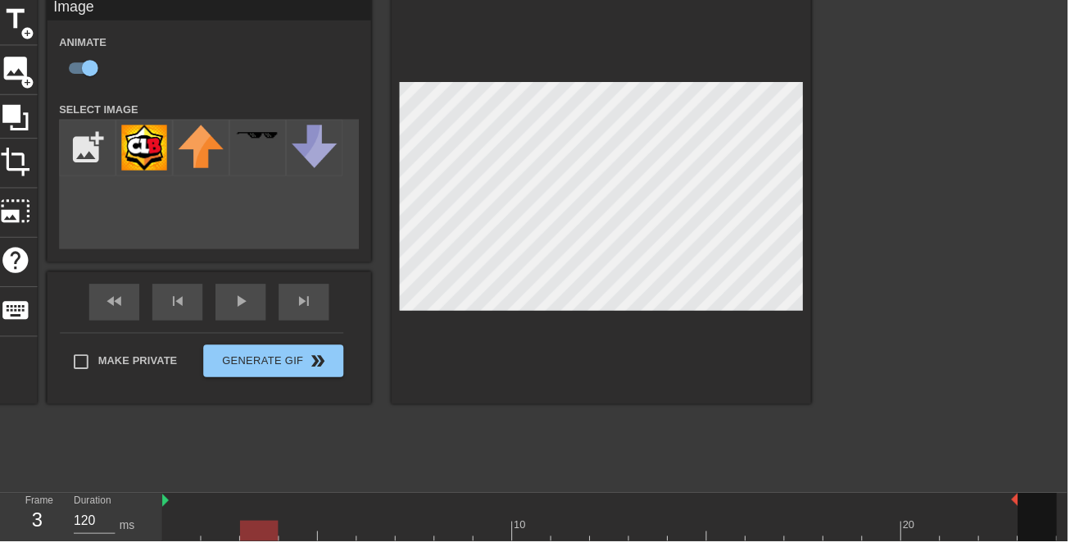
click at [905, 293] on div at bounding box center [963, 242] width 246 height 492
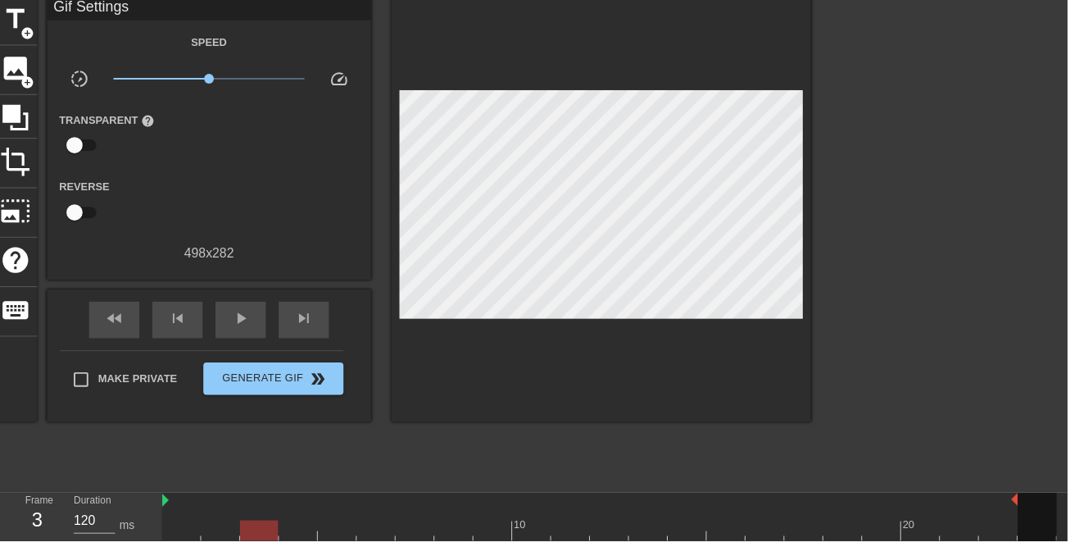
click at [885, 293] on div at bounding box center [963, 242] width 246 height 492
click at [243, 325] on span "play_arrow" at bounding box center [244, 322] width 20 height 20
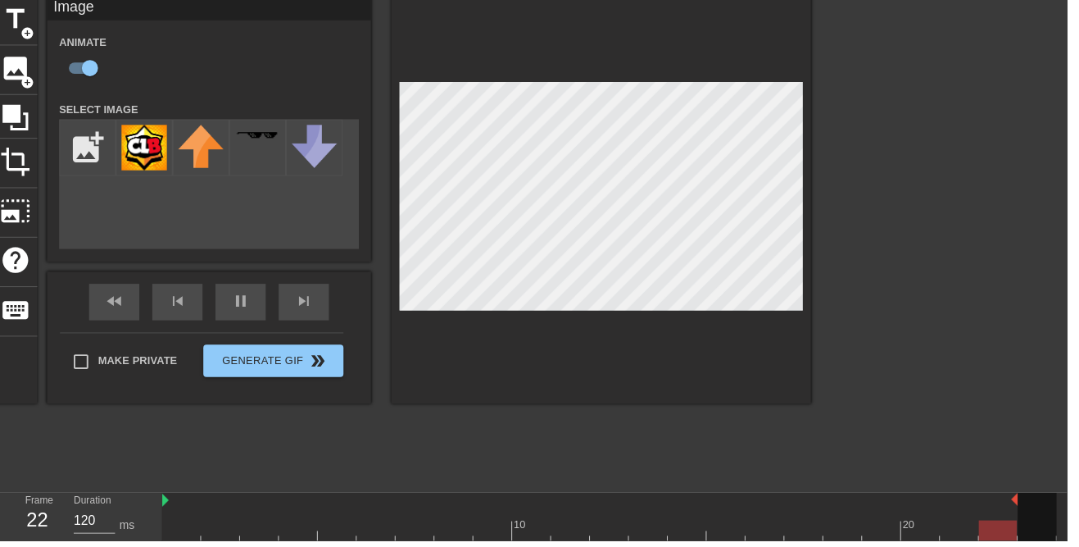
click at [357, 455] on div "title add_circle image add_circle crop photo_size_select_large help keyboard Im…" at bounding box center [406, 242] width 827 height 492
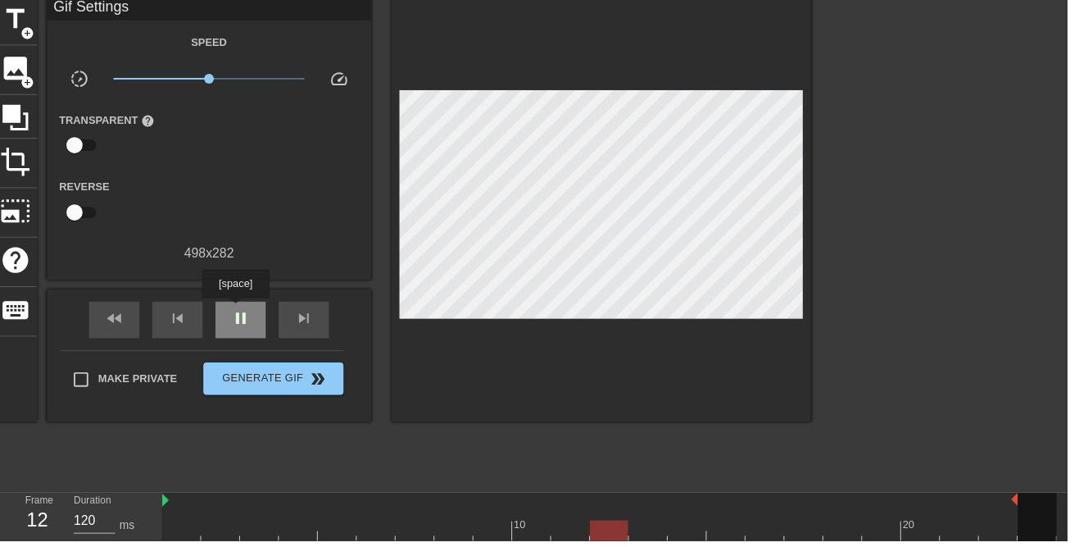
click at [248, 325] on span "pause" at bounding box center [244, 322] width 20 height 20
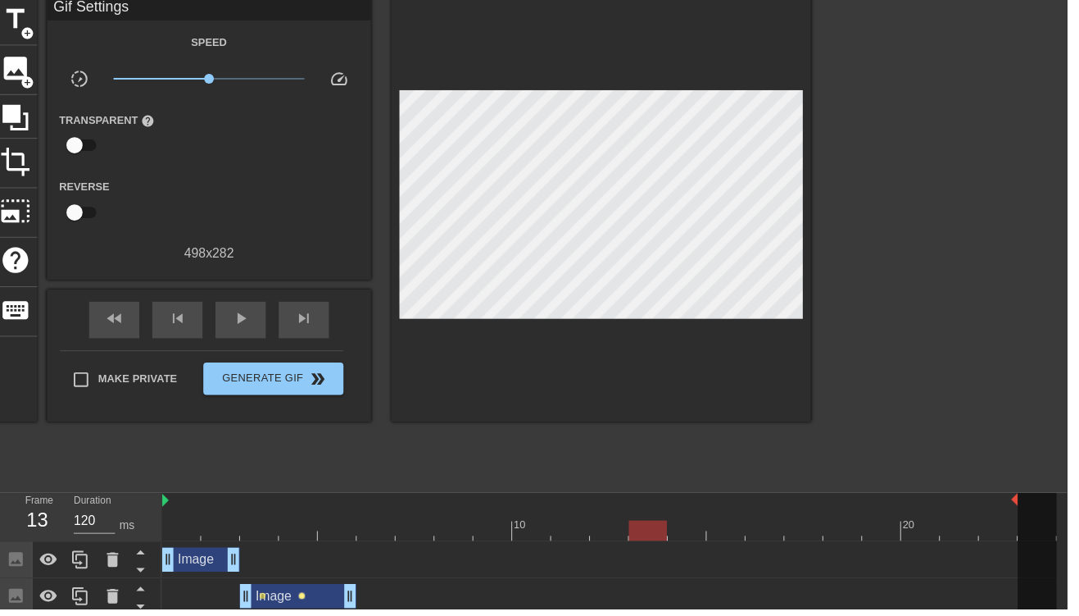
click at [306, 566] on span "lens" at bounding box center [305, 601] width 7 height 7
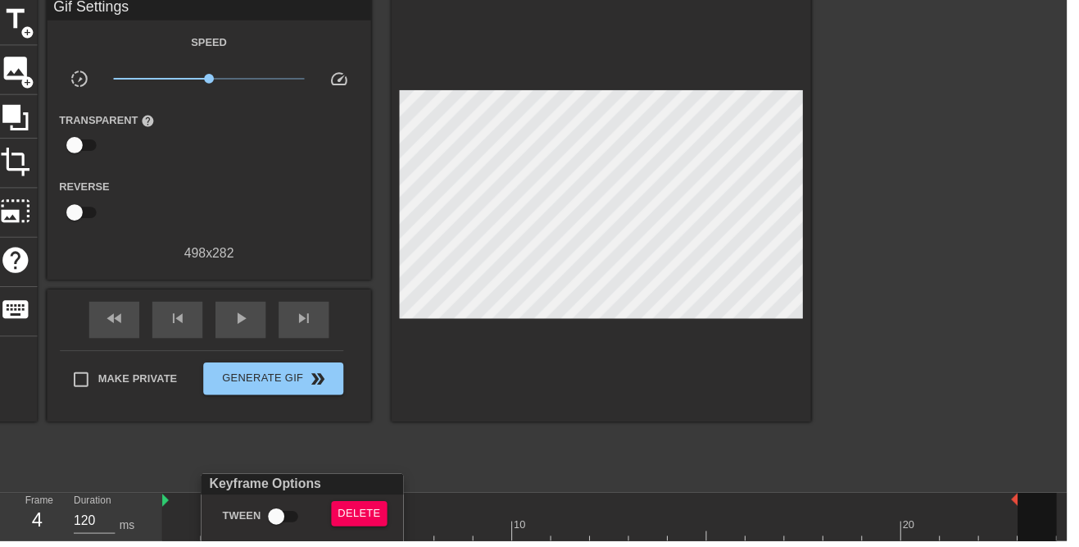
click at [358, 517] on span "Delete" at bounding box center [363, 519] width 43 height 19
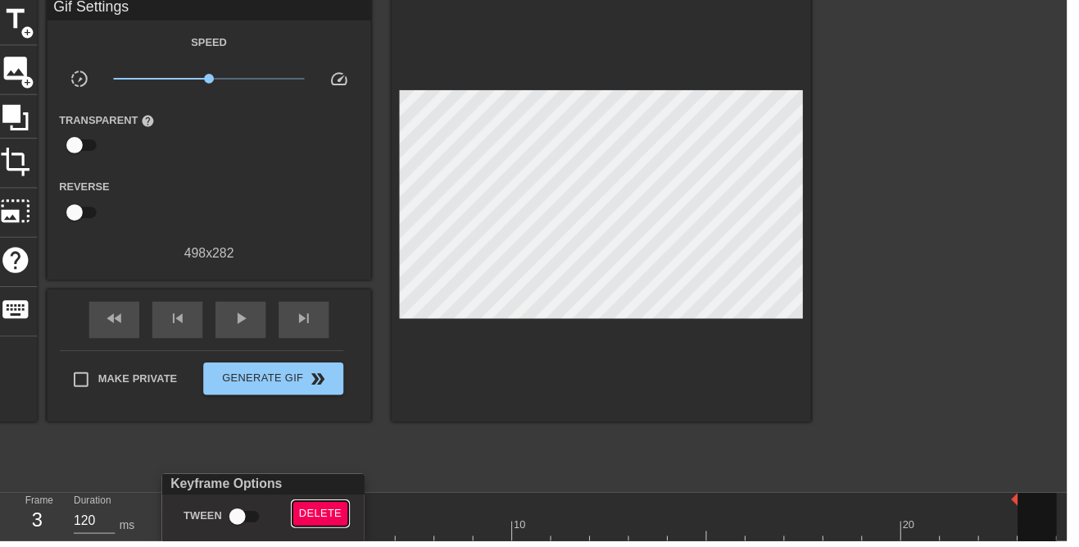
click at [325, 510] on span "Delete" at bounding box center [323, 519] width 43 height 19
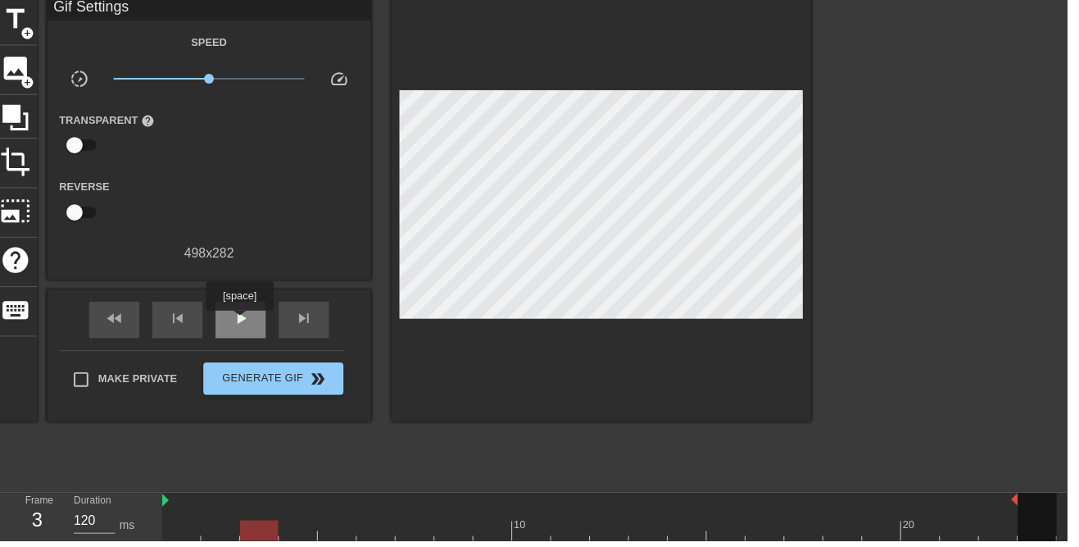
click at [245, 326] on span "play_arrow" at bounding box center [244, 322] width 20 height 20
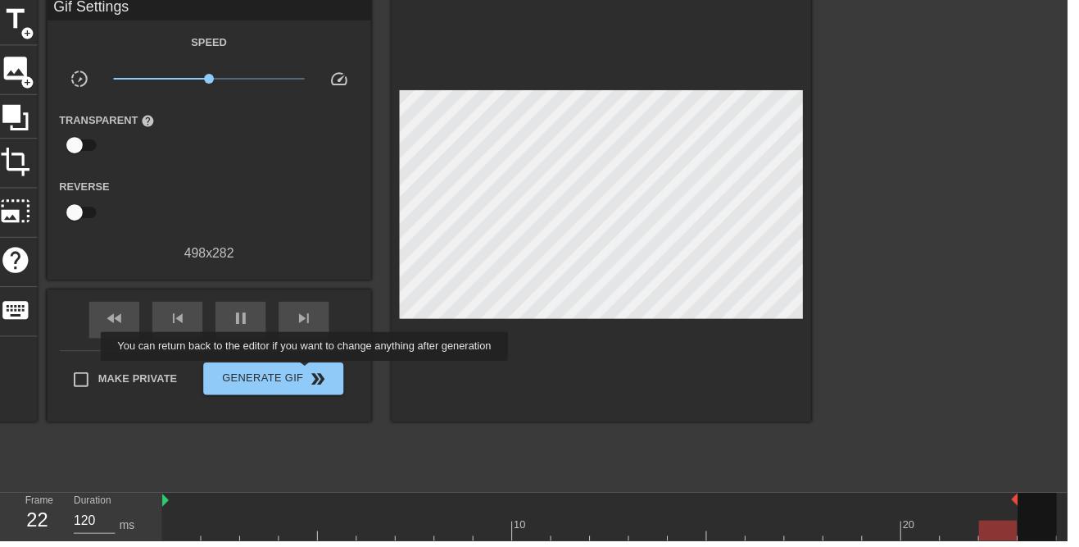
click at [312, 378] on span "double_arrow" at bounding box center [322, 383] width 20 height 20
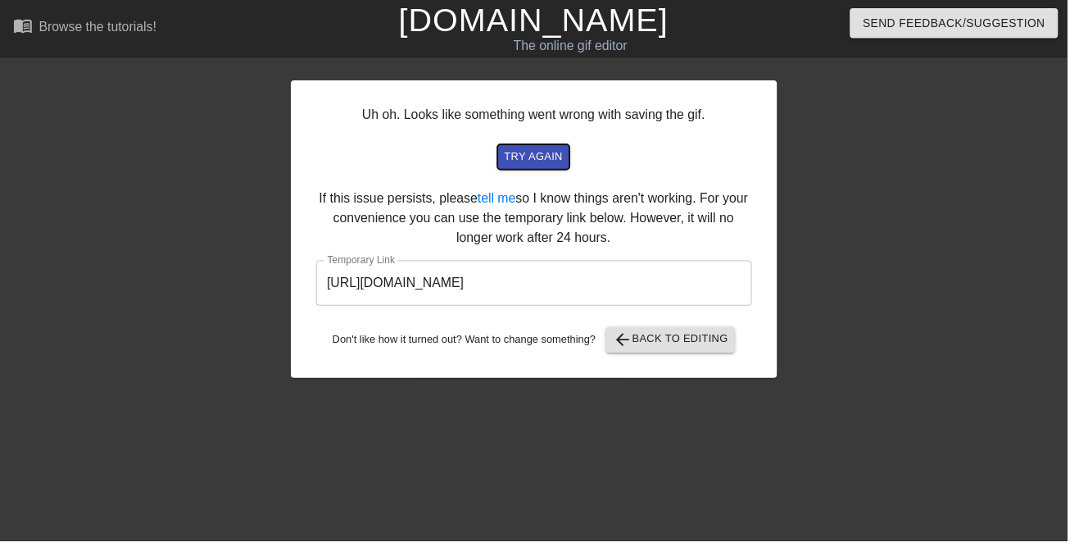
click at [551, 157] on span "try again" at bounding box center [539, 158] width 59 height 19
click at [545, 149] on span "try again" at bounding box center [539, 158] width 59 height 19
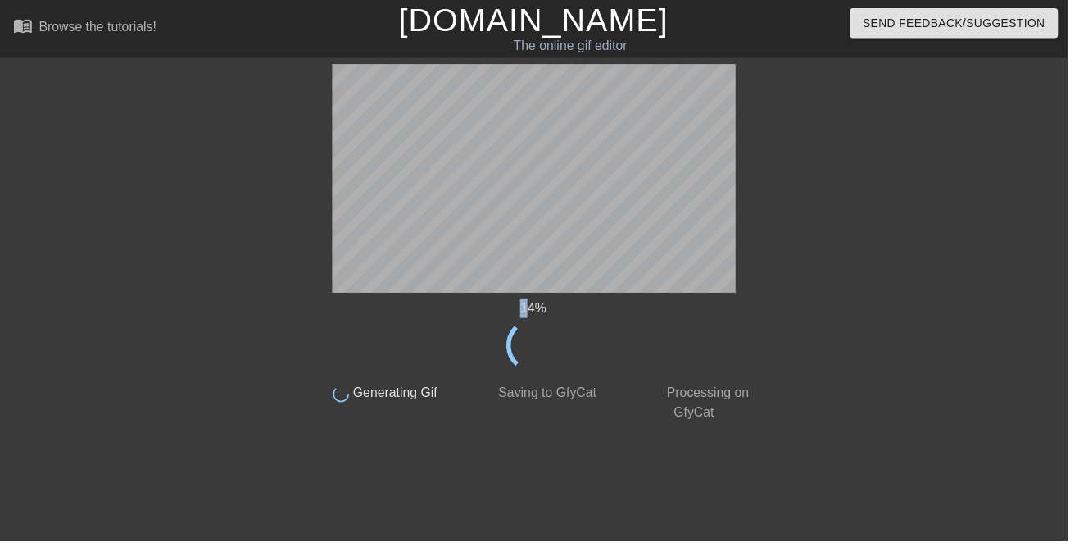
click at [811, 185] on div at bounding box center [914, 311] width 246 height 492
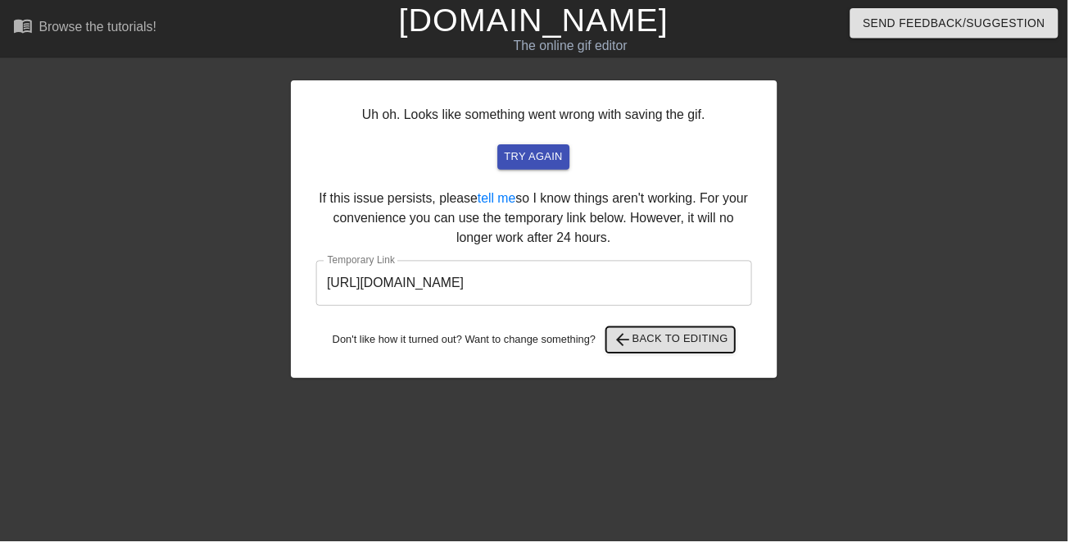
click at [648, 348] on span "arrow_back Back to Editing" at bounding box center [678, 344] width 117 height 20
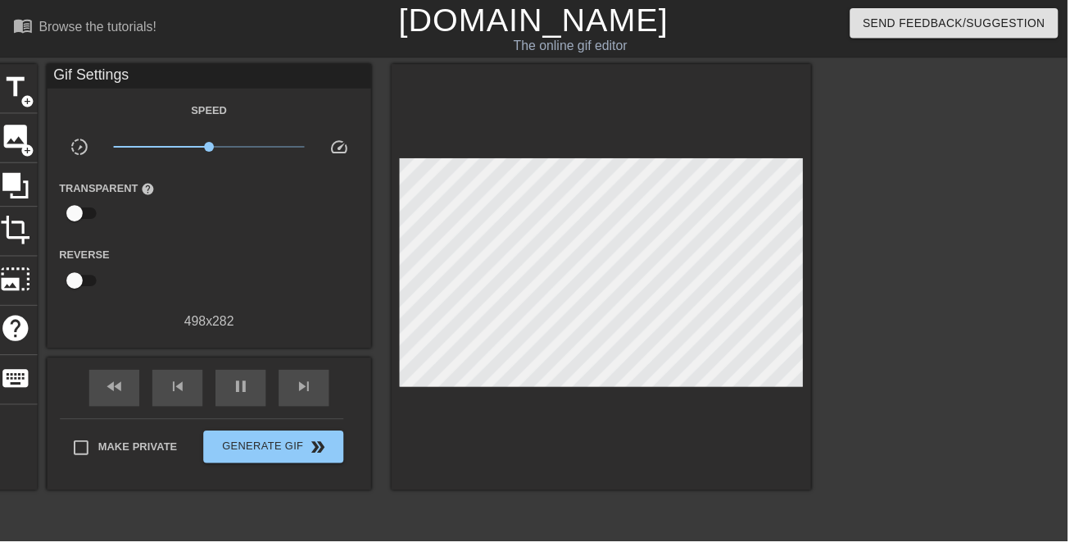
click at [84, 448] on input "Make Private" at bounding box center [82, 452] width 34 height 34
checkbox input "true"
click at [246, 464] on button "Generate Gif double_arrow" at bounding box center [277, 451] width 142 height 33
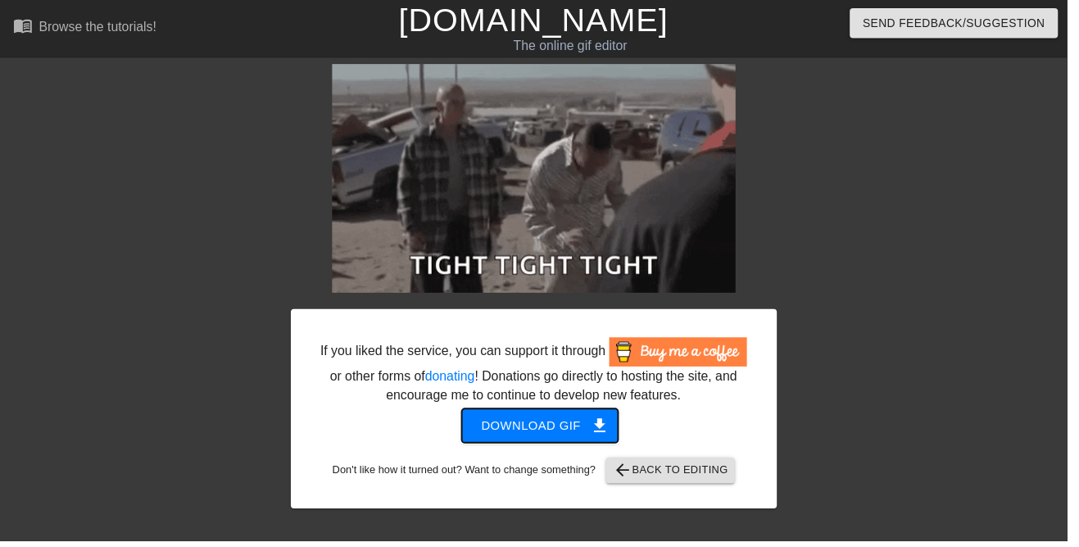
click at [548, 428] on span "Download gif get_app" at bounding box center [546, 430] width 119 height 21
